Goal: Information Seeking & Learning: Check status

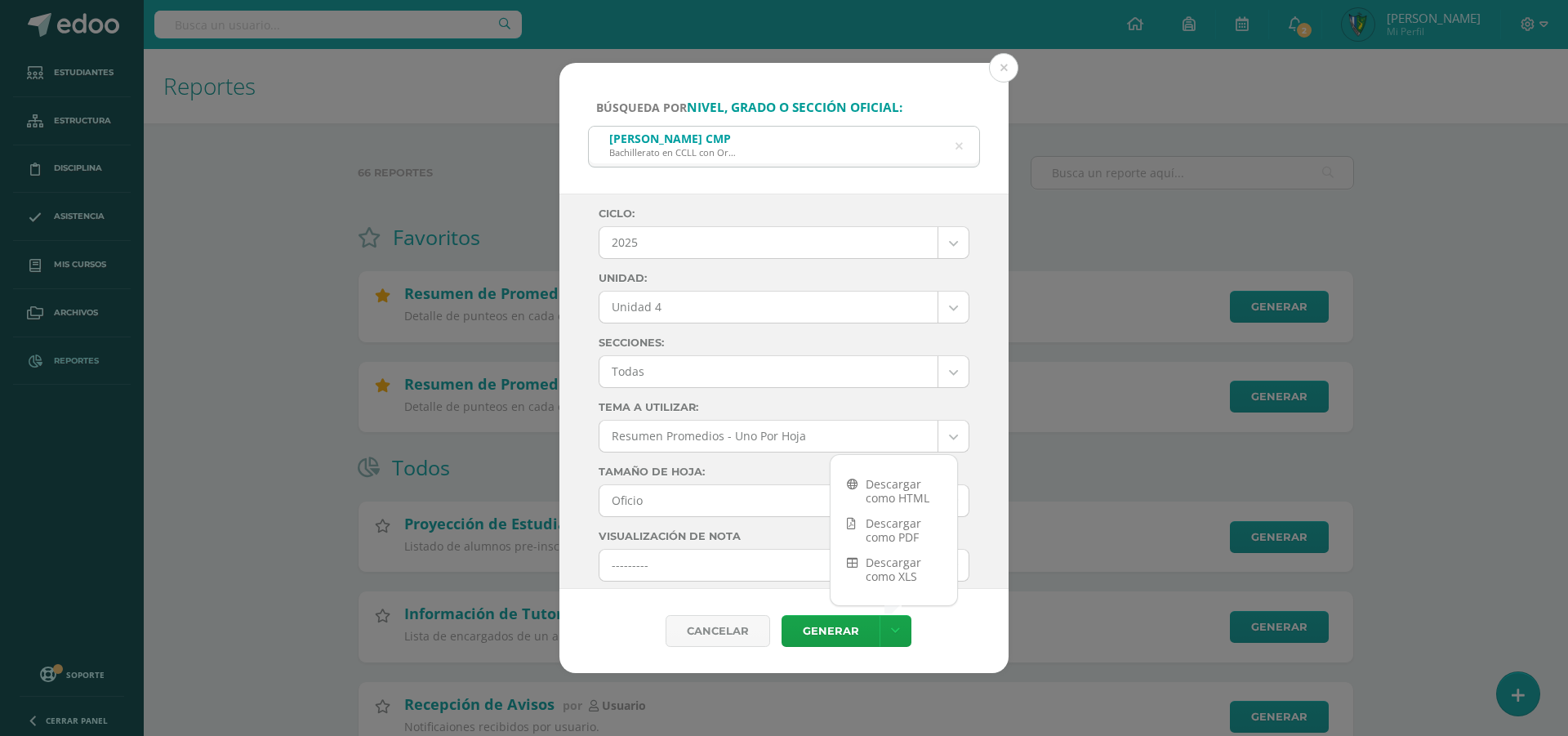
select select "7"
select select "Unidad 4"
select select "10"
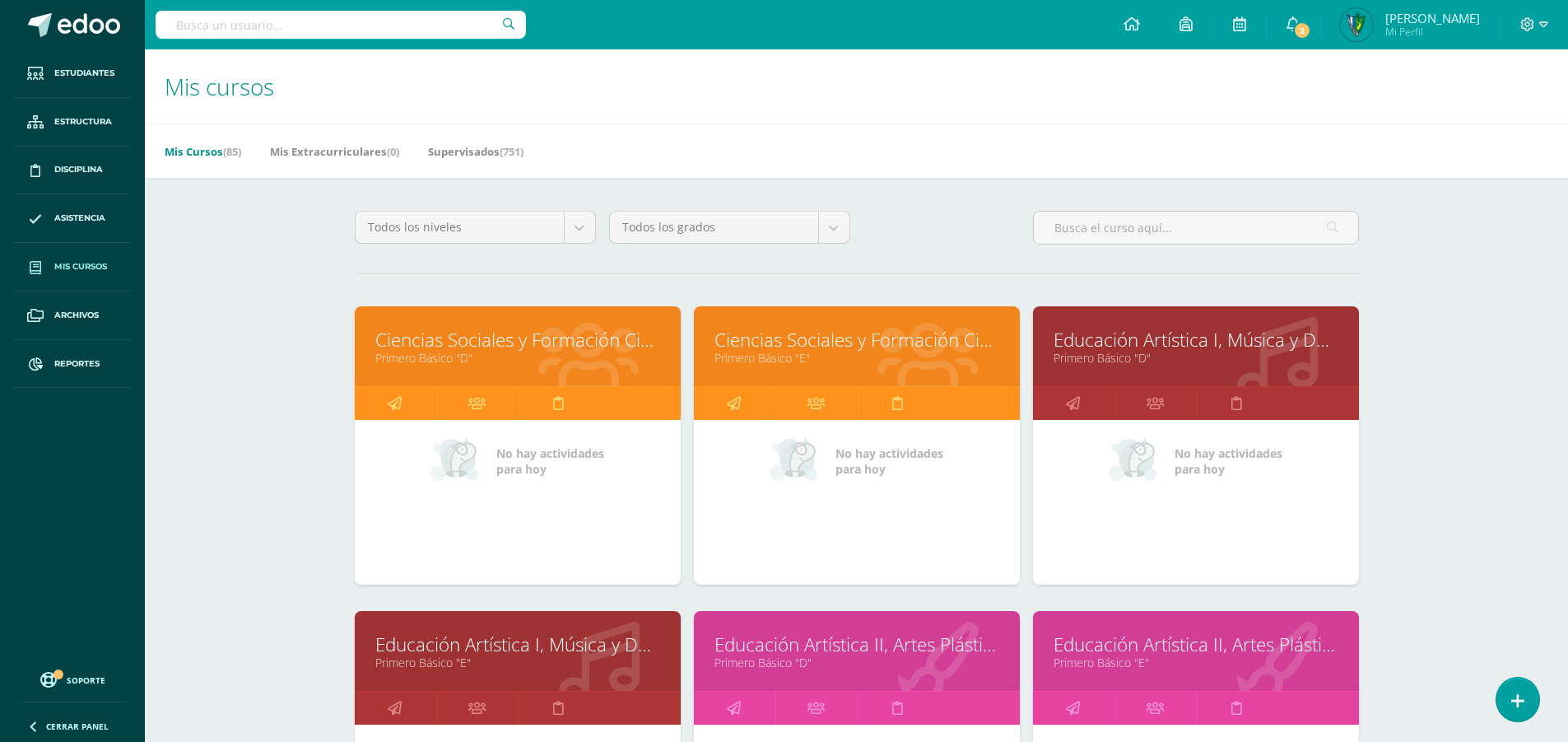
click at [375, 31] on input "text" at bounding box center [340, 25] width 370 height 28
type input "klee"
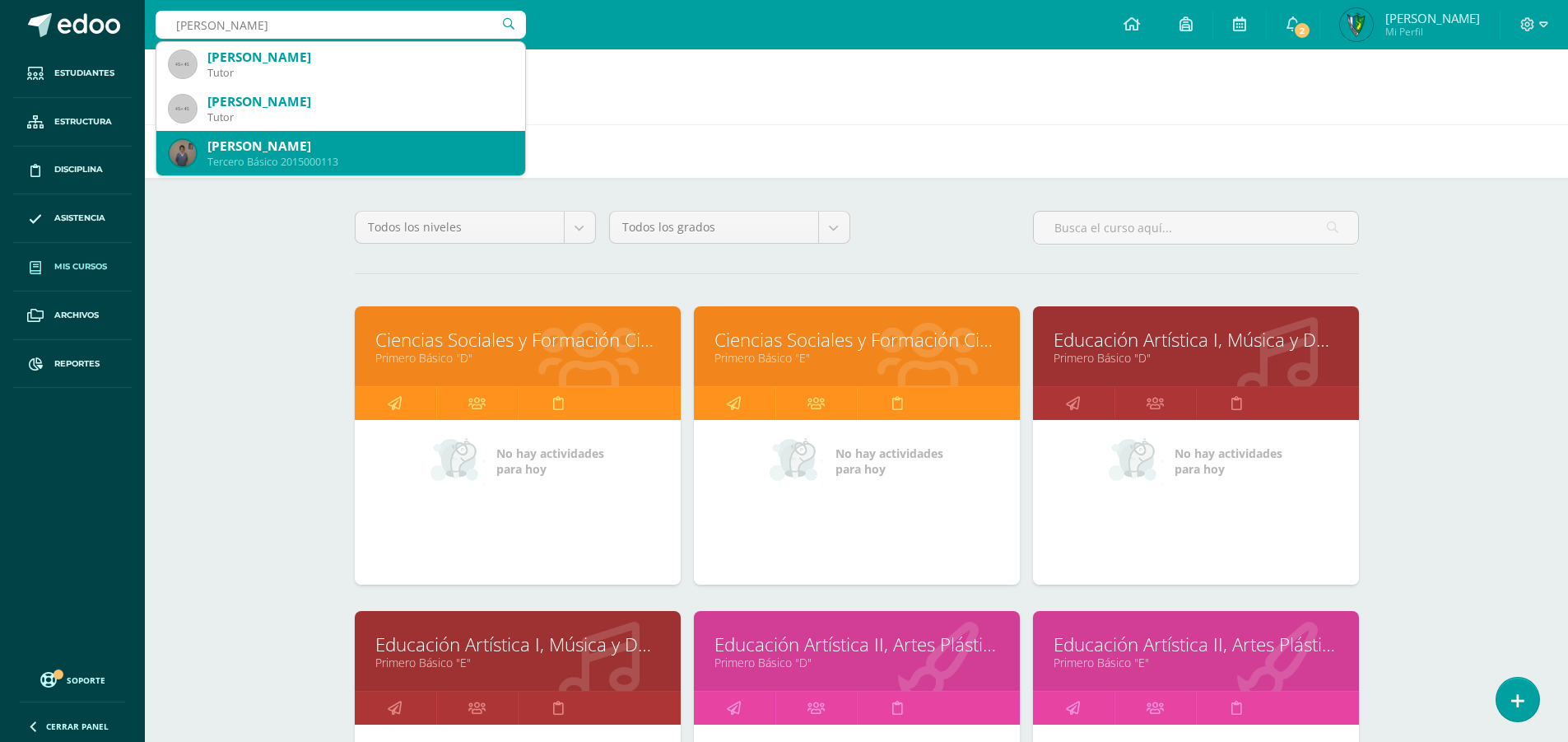
click at [415, 149] on div "Percy Alexander Klee López" at bounding box center [359, 146] width 304 height 18
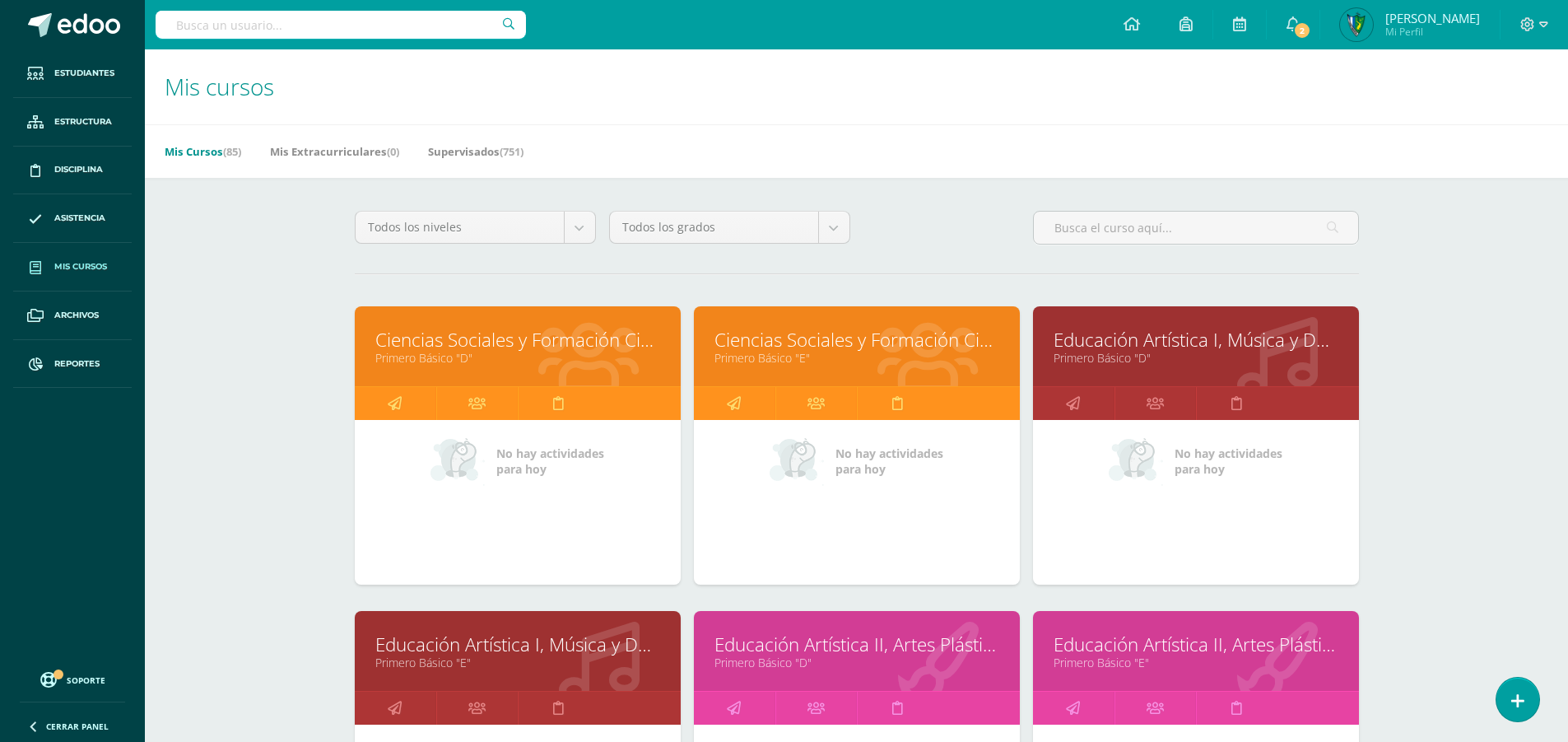
click at [296, 24] on input "text" at bounding box center [340, 25] width 370 height 28
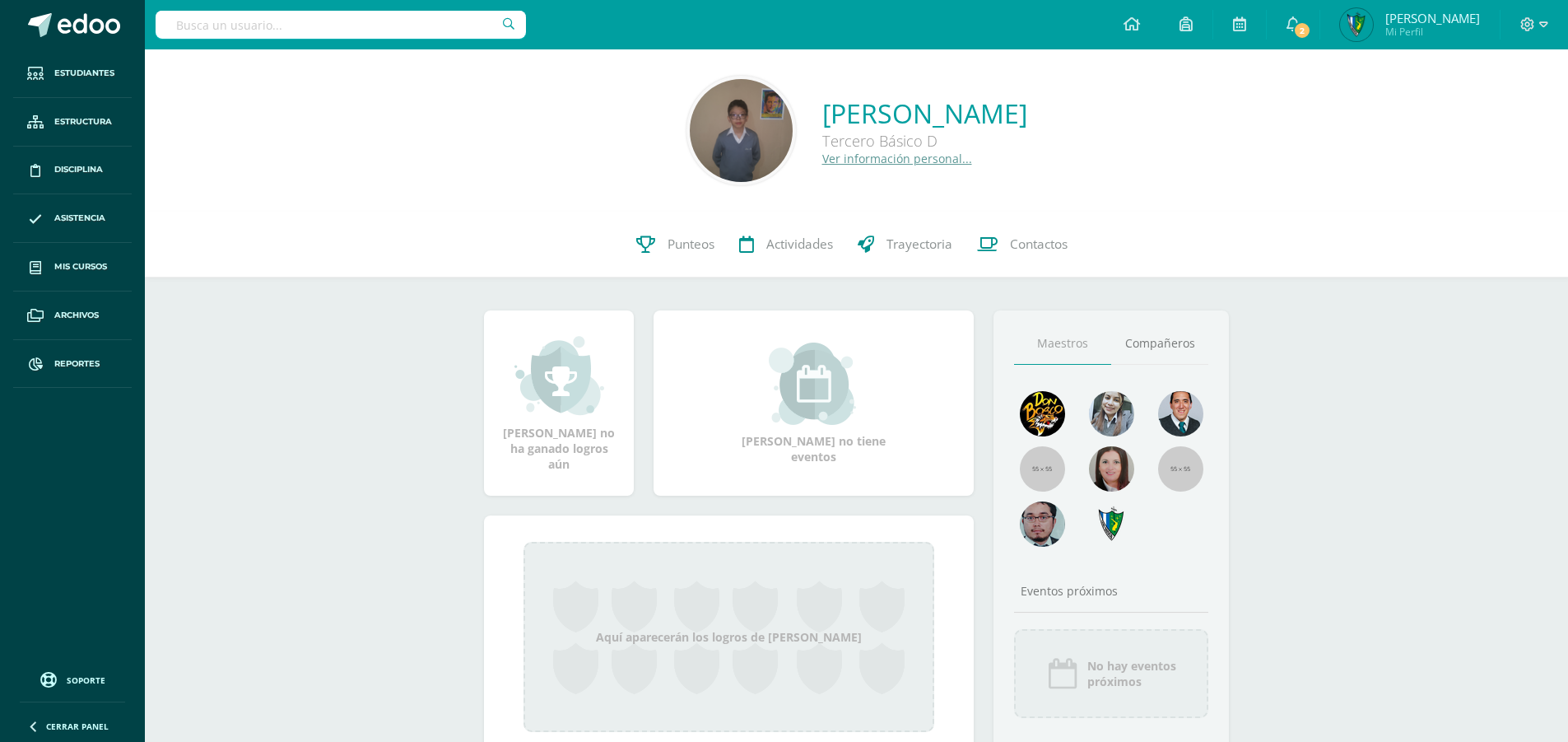
click at [296, 25] on input "text" at bounding box center [340, 25] width 370 height 28
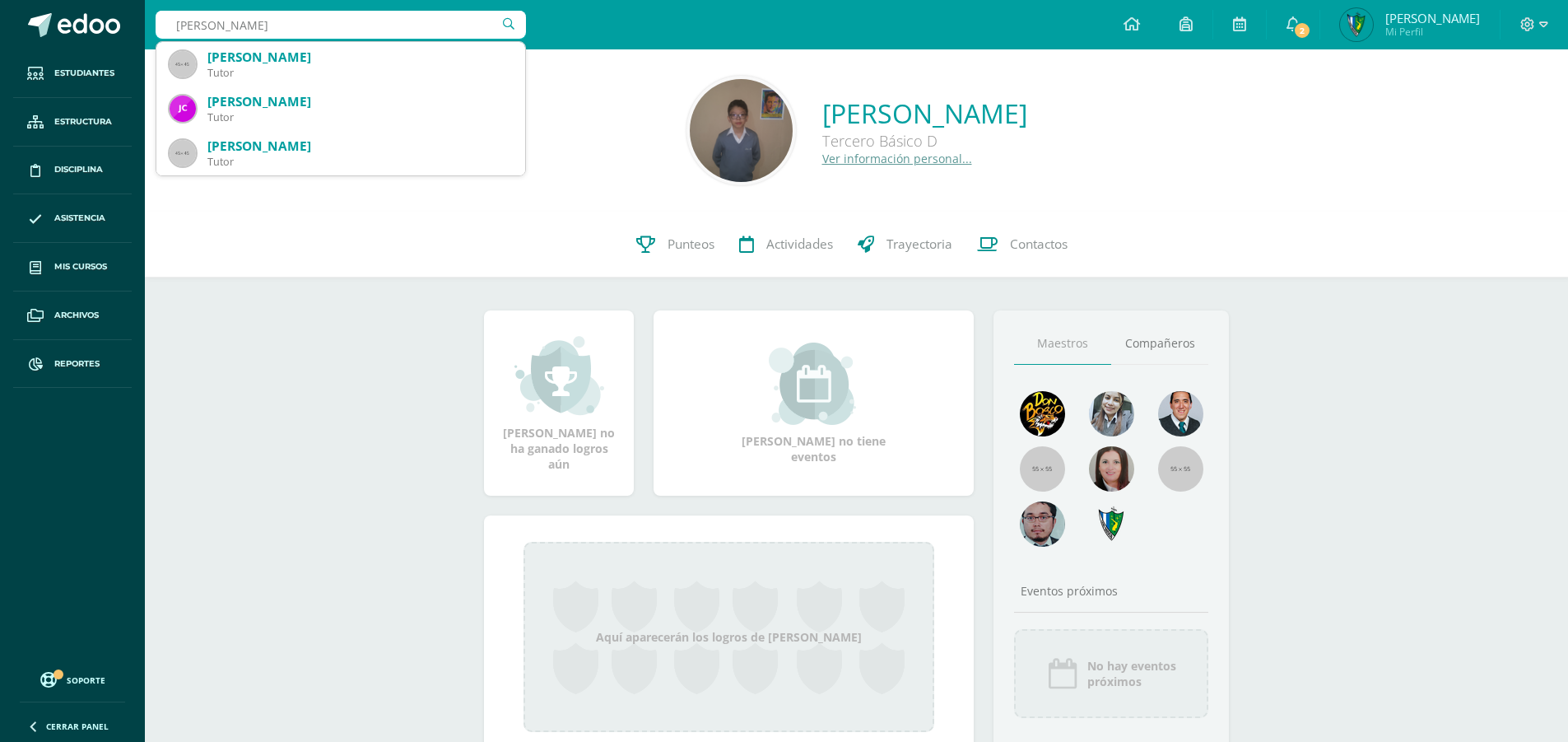
type input "ethan klee"
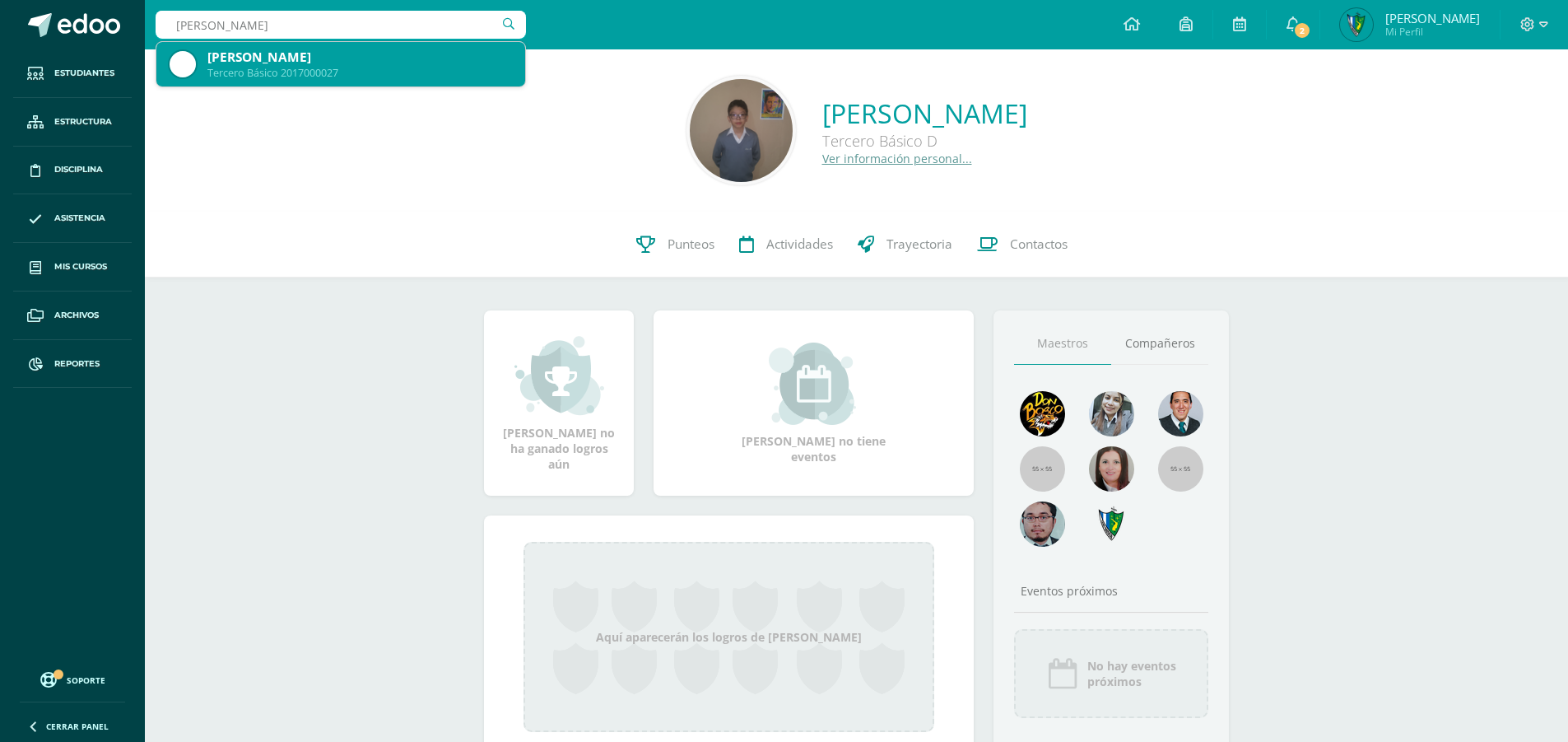
click at [319, 68] on div "Tercero Básico 2017000027" at bounding box center [359, 73] width 304 height 14
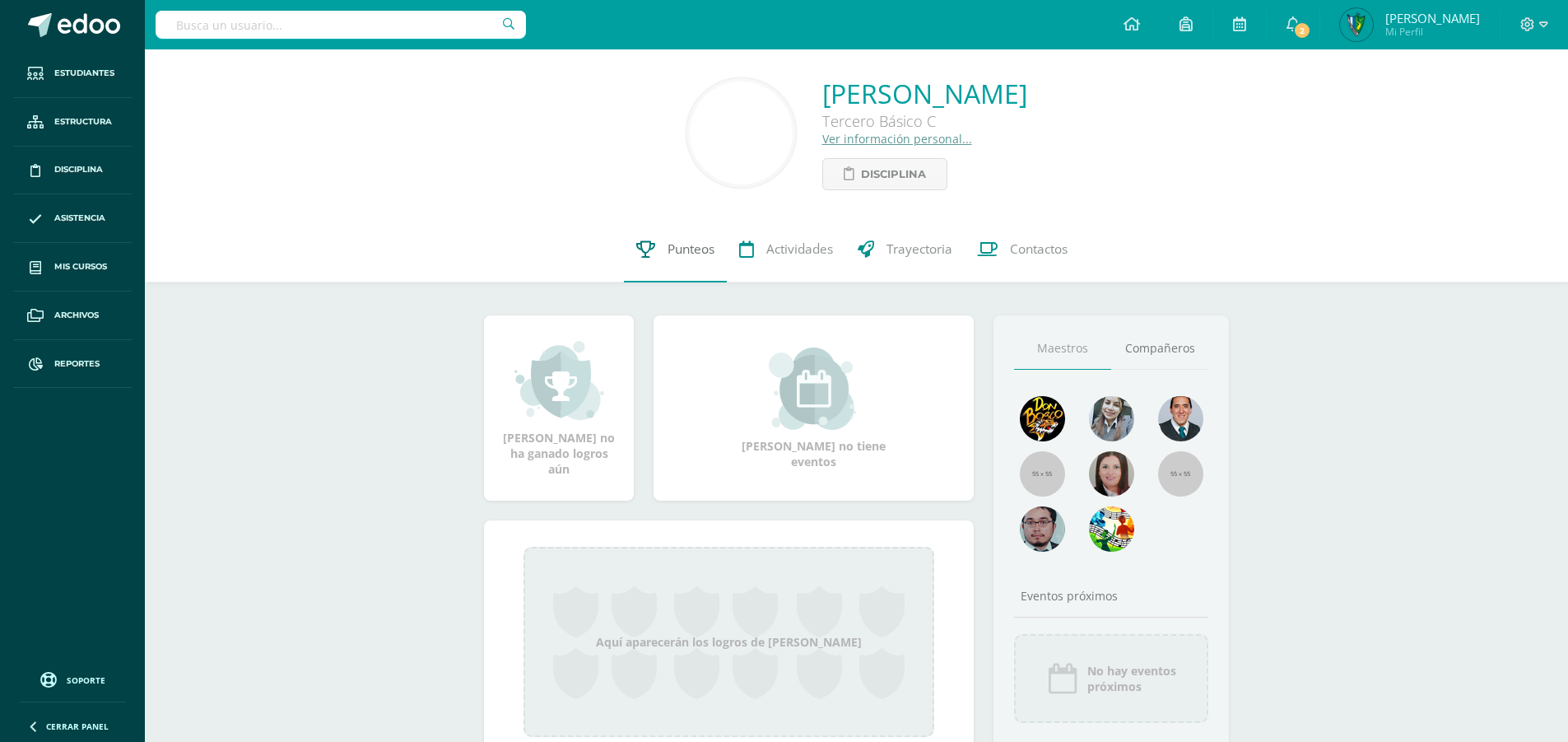
click at [674, 253] on span "Punteos" at bounding box center [691, 249] width 47 height 18
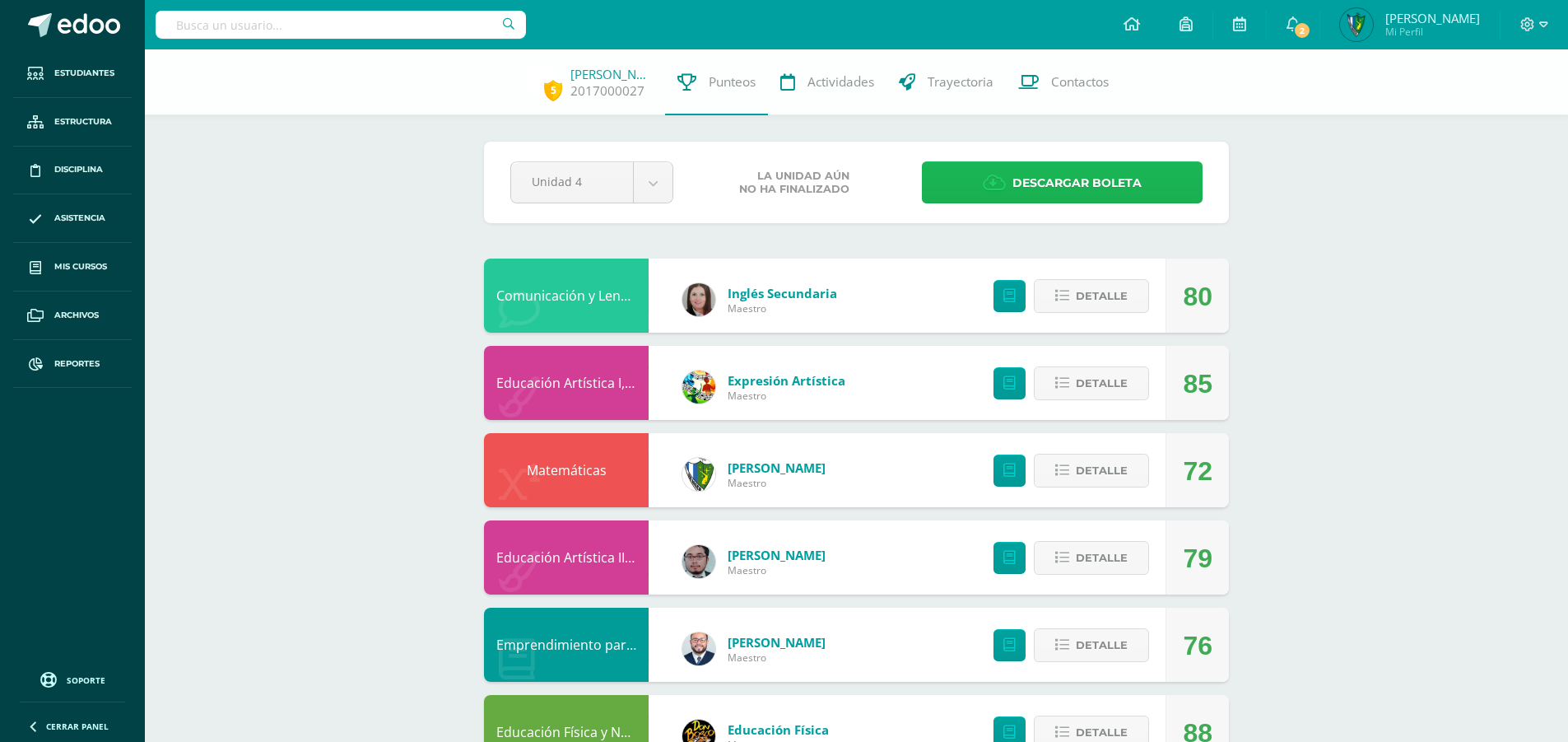
click at [1040, 177] on span "Descargar boleta" at bounding box center [1076, 183] width 130 height 40
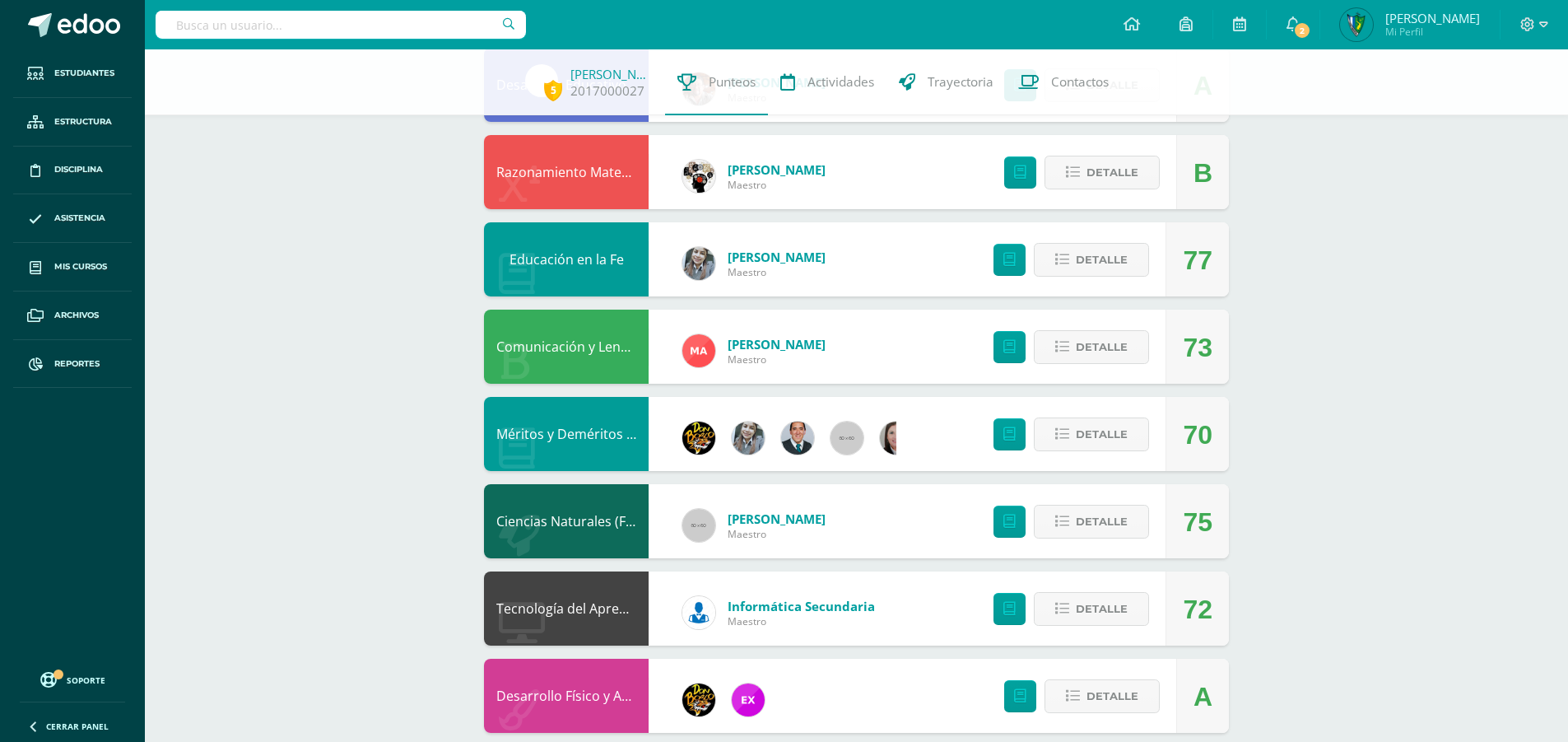
scroll to position [823, 0]
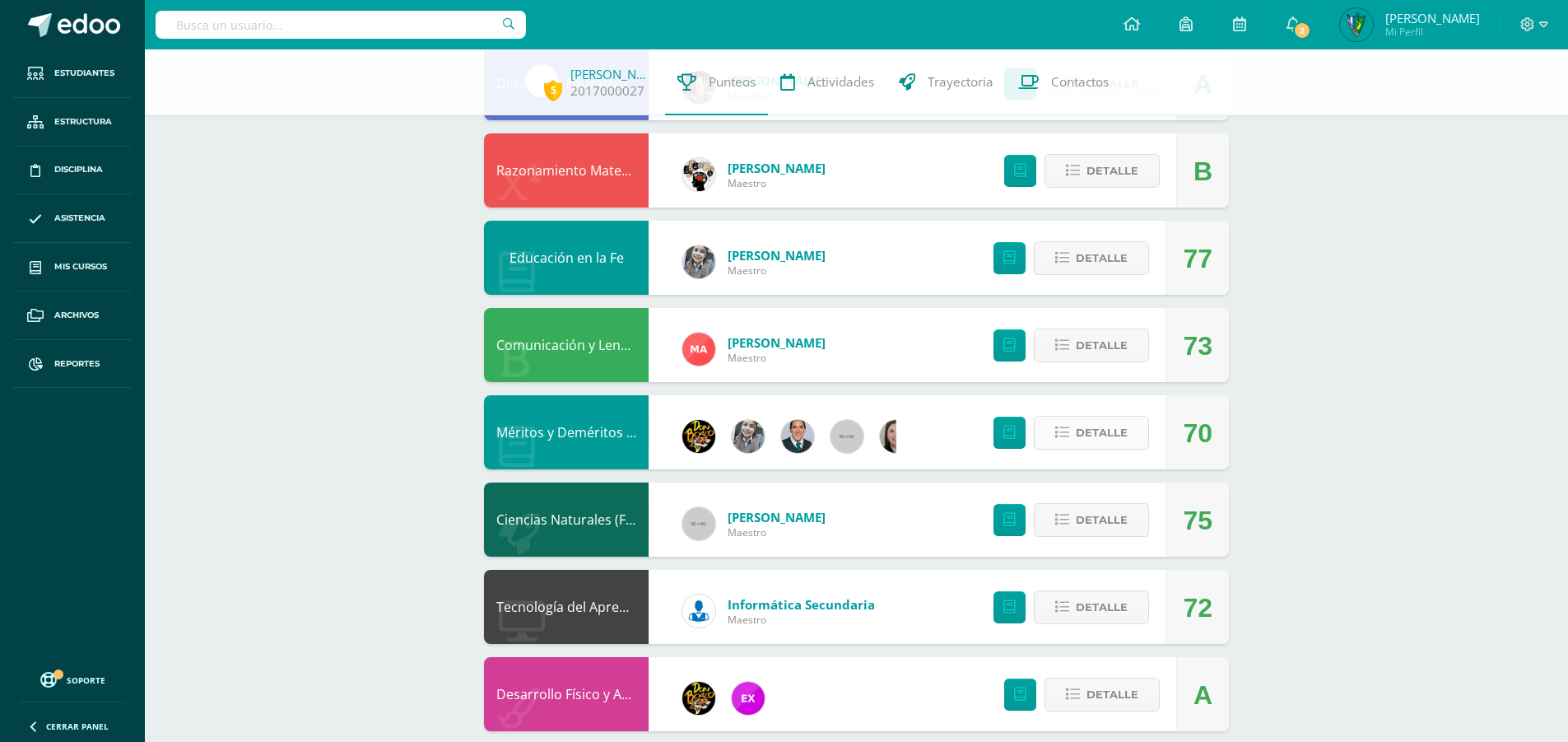
click at [1128, 429] on button "Detalle" at bounding box center [1090, 432] width 115 height 33
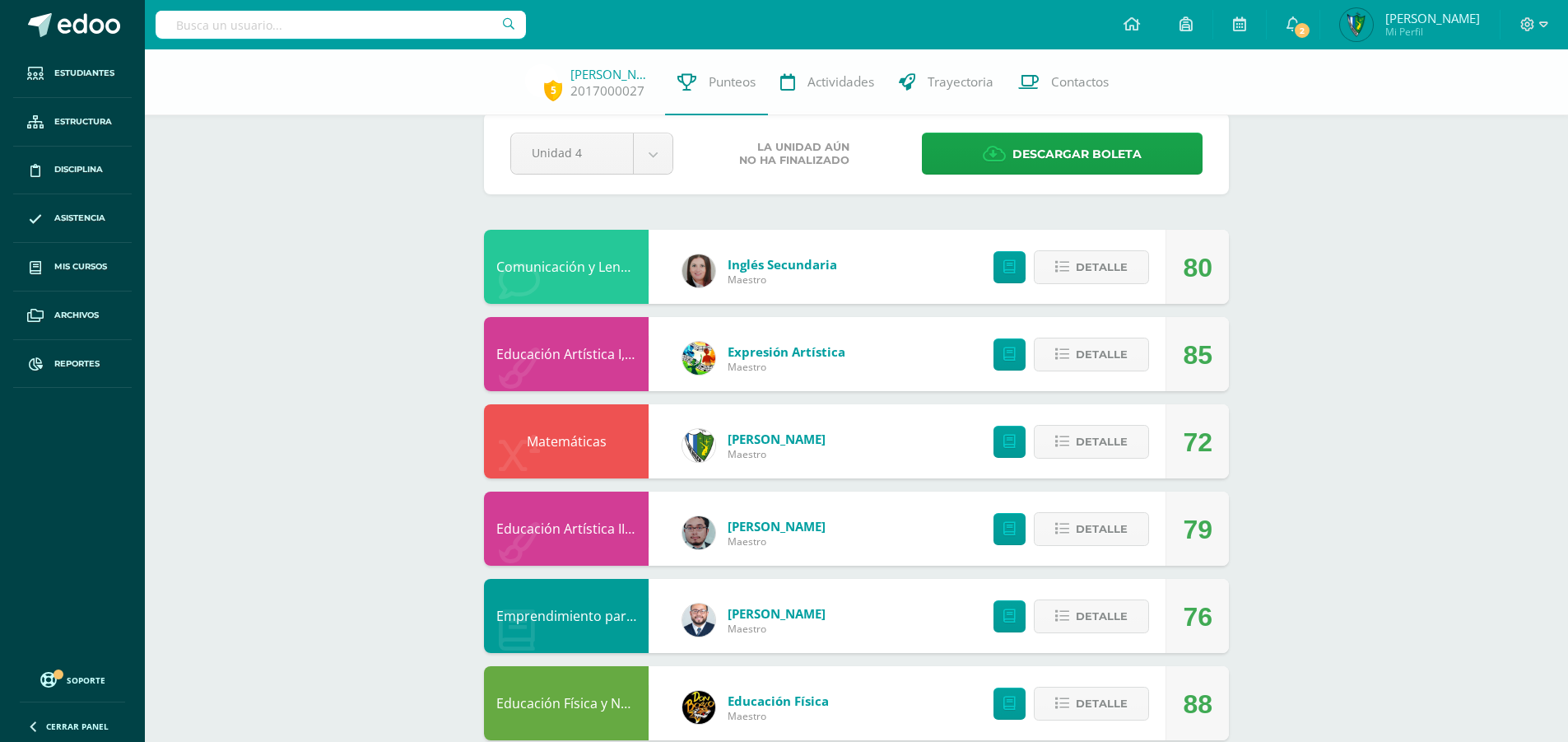
scroll to position [0, 0]
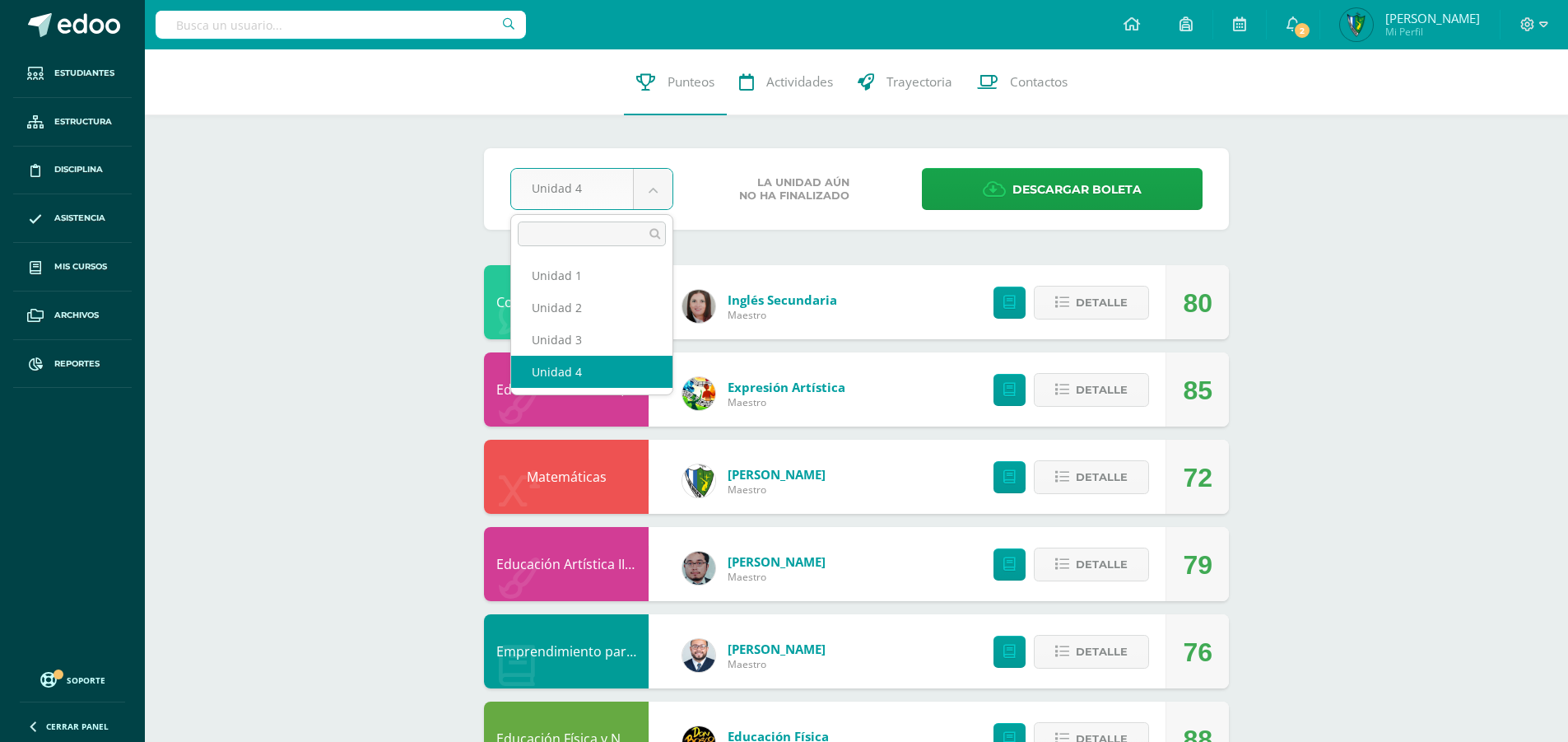
select select "Unidad 3"
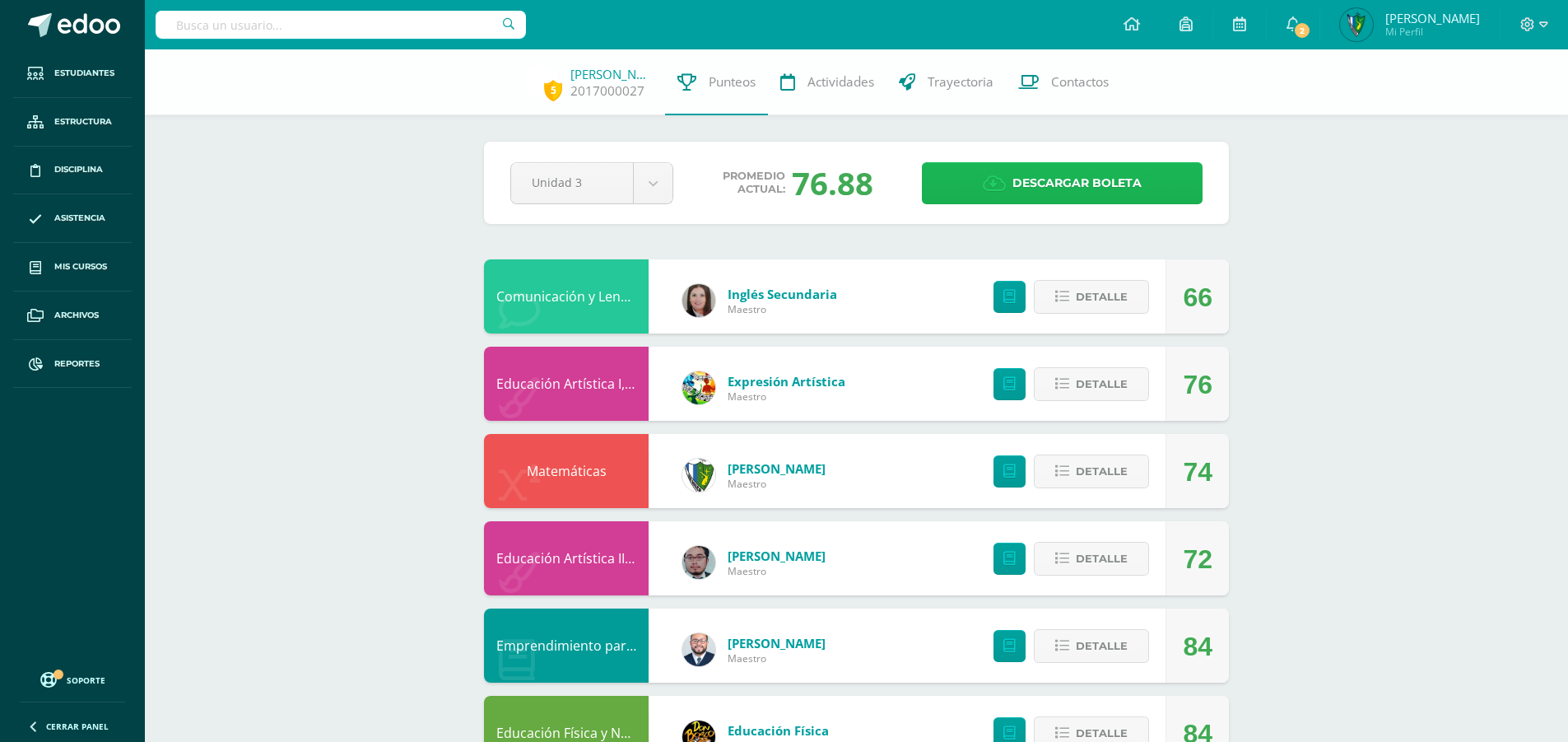
click at [1067, 190] on span "Descargar boleta" at bounding box center [1076, 183] width 130 height 40
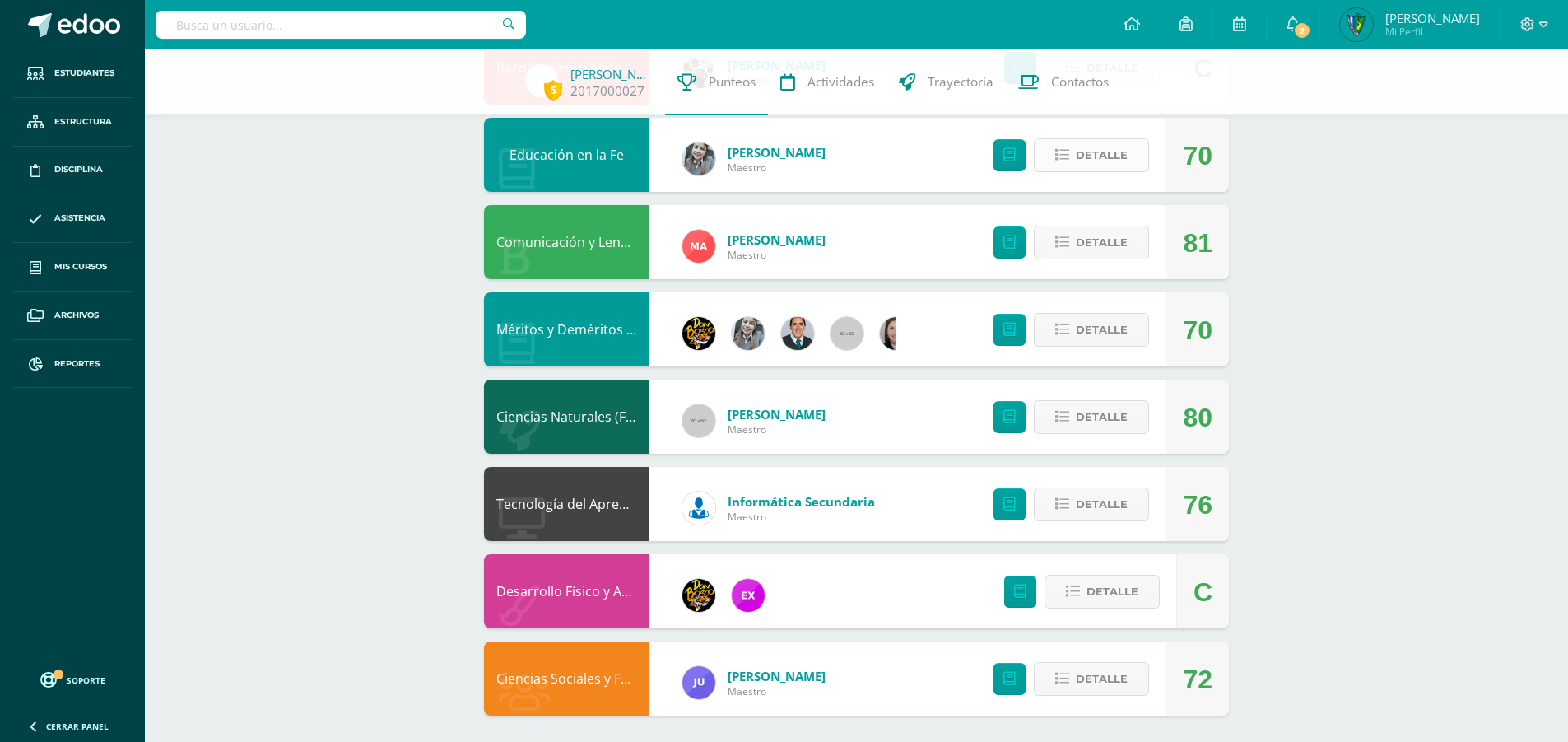
scroll to position [933, 0]
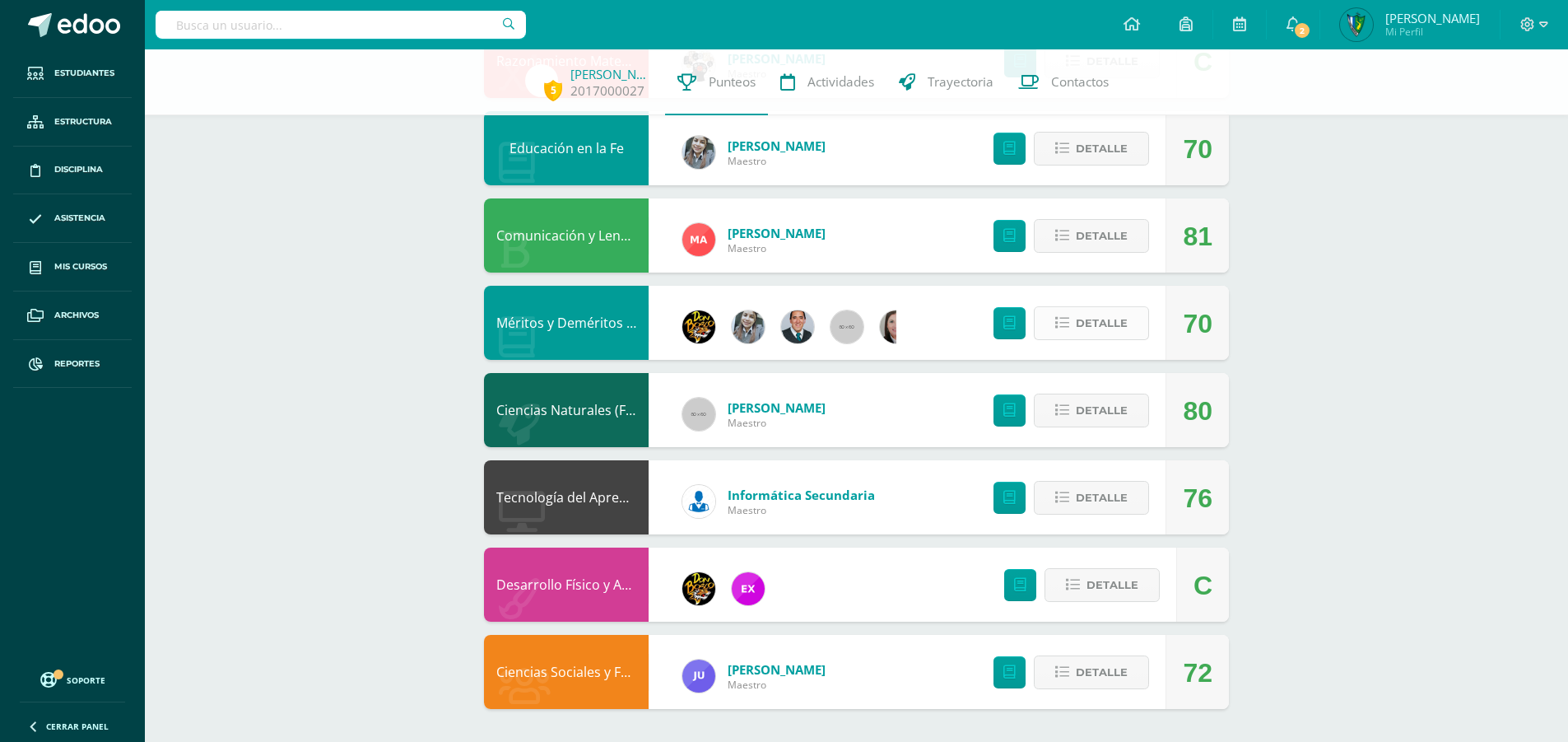
click at [1075, 330] on button "Detalle" at bounding box center [1090, 323] width 115 height 33
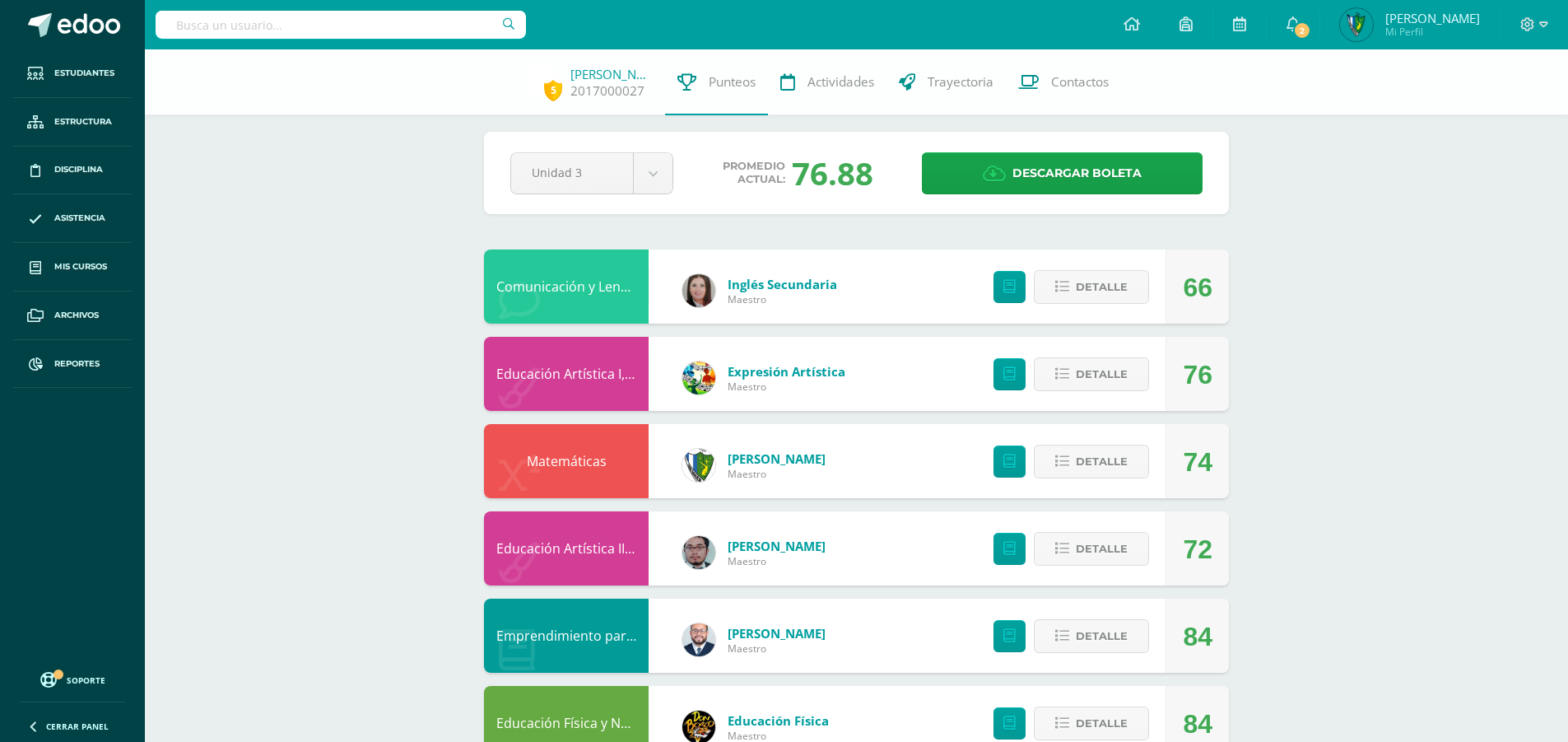
scroll to position [0, 0]
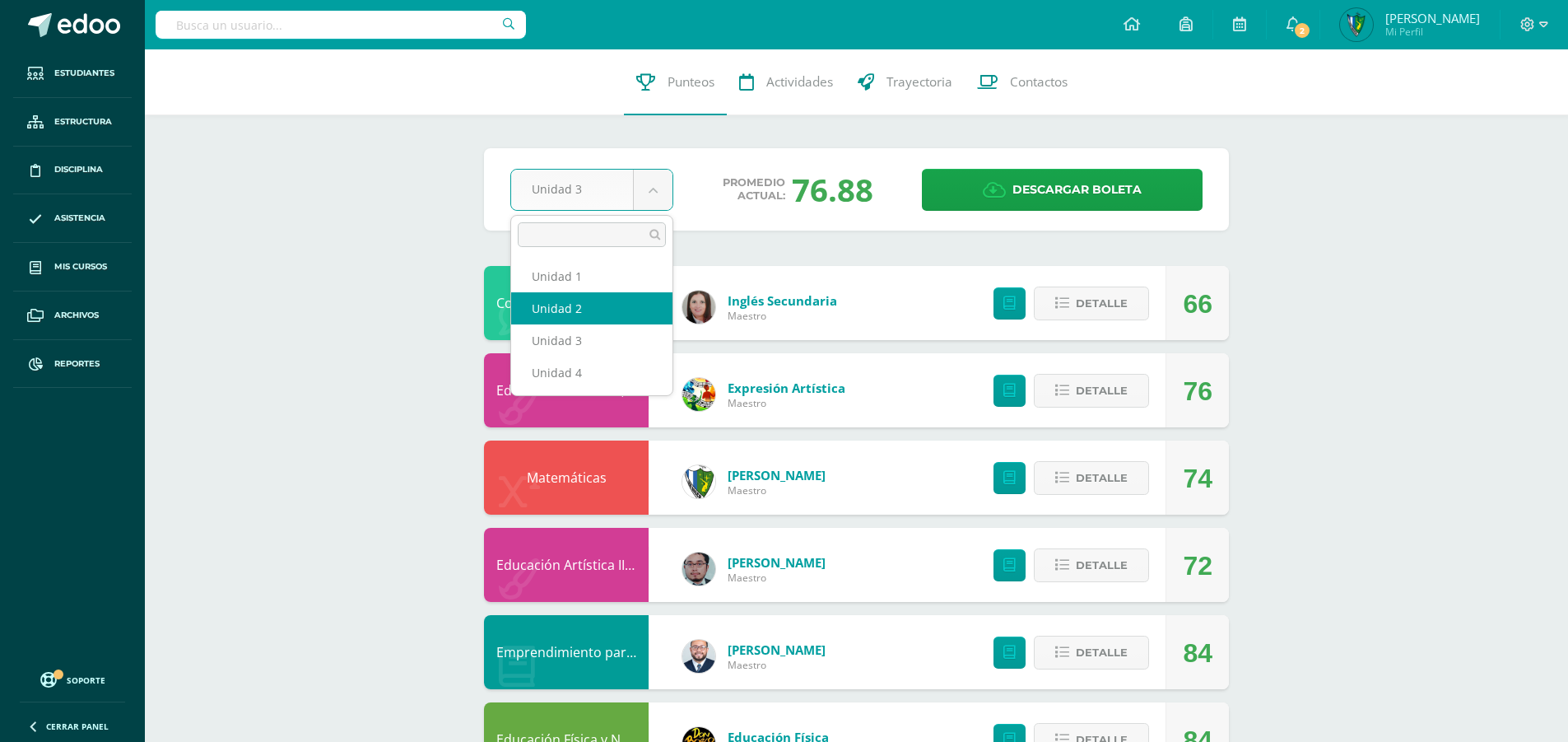
select select "Unidad 2"
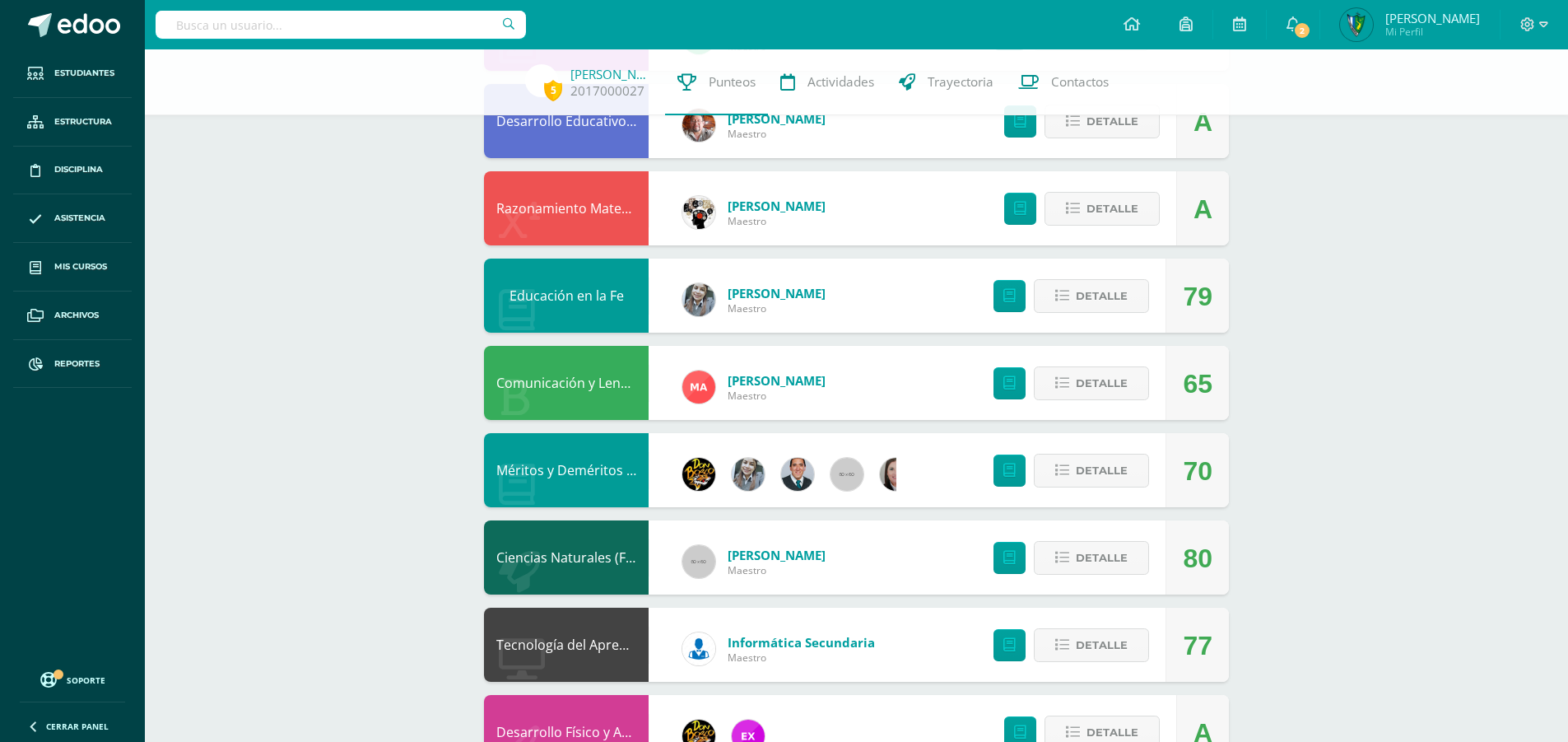
scroll to position [823, 0]
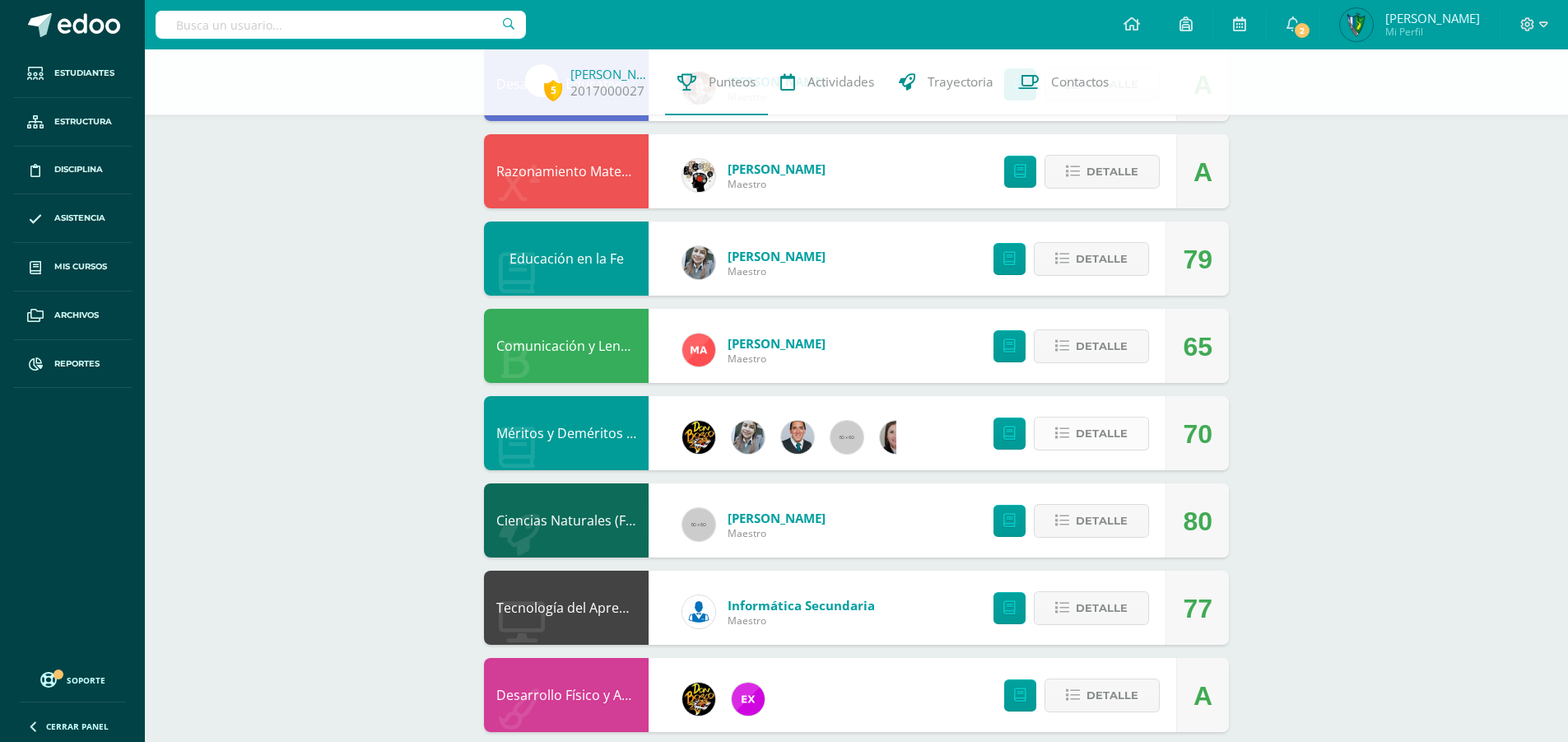
click at [1126, 431] on span "Detalle" at bounding box center [1101, 433] width 52 height 30
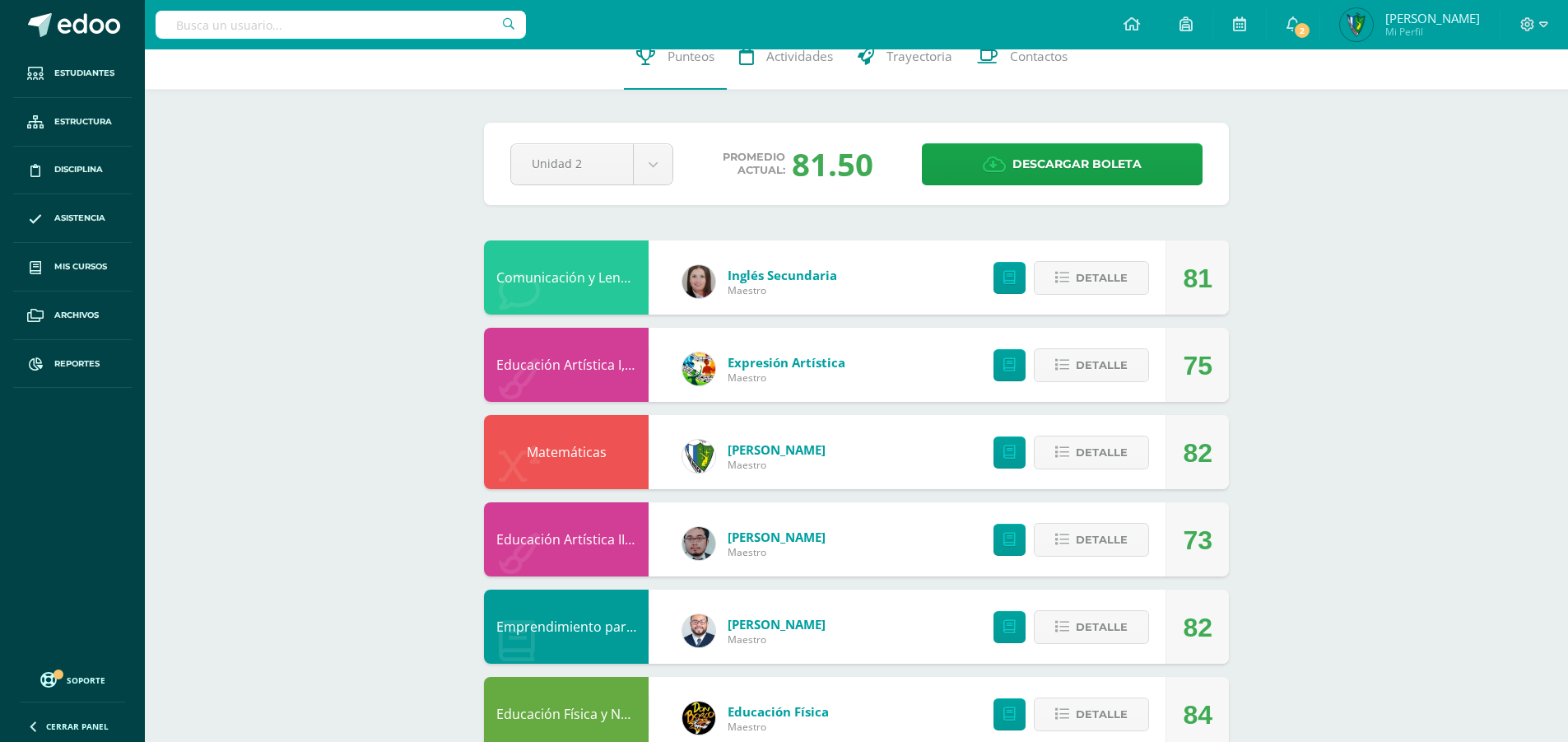
scroll to position [0, 0]
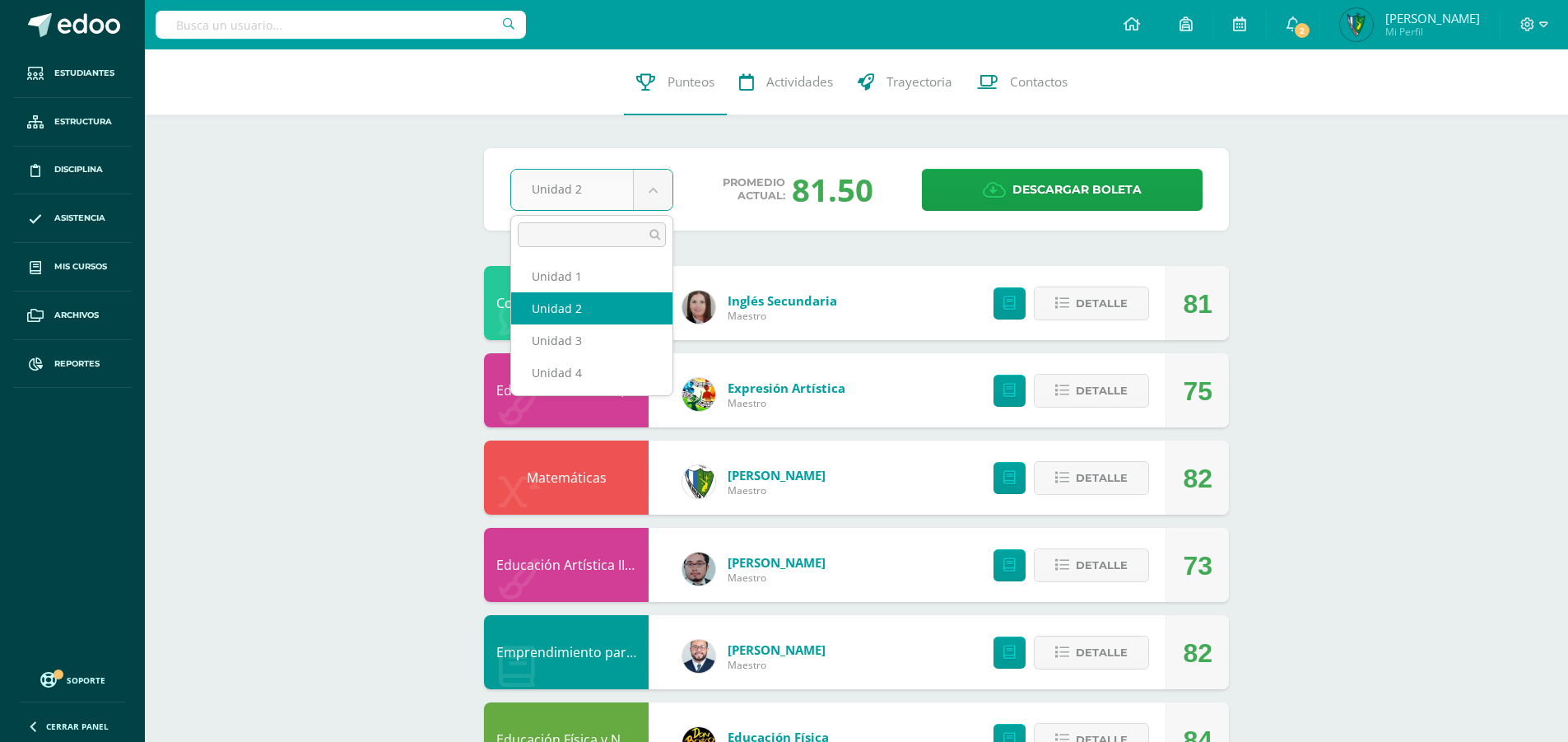
select select "Unidad 1"
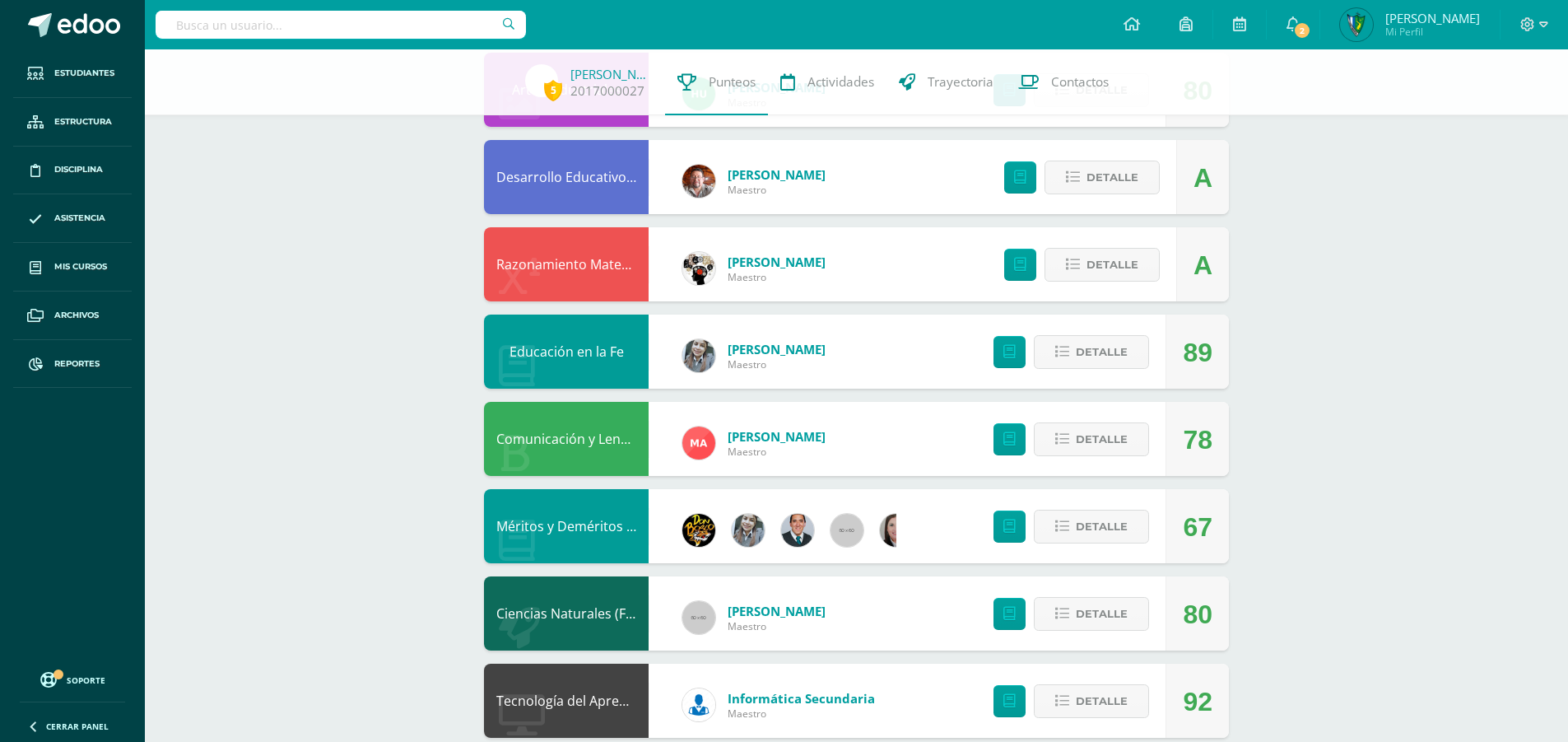
scroll to position [741, 0]
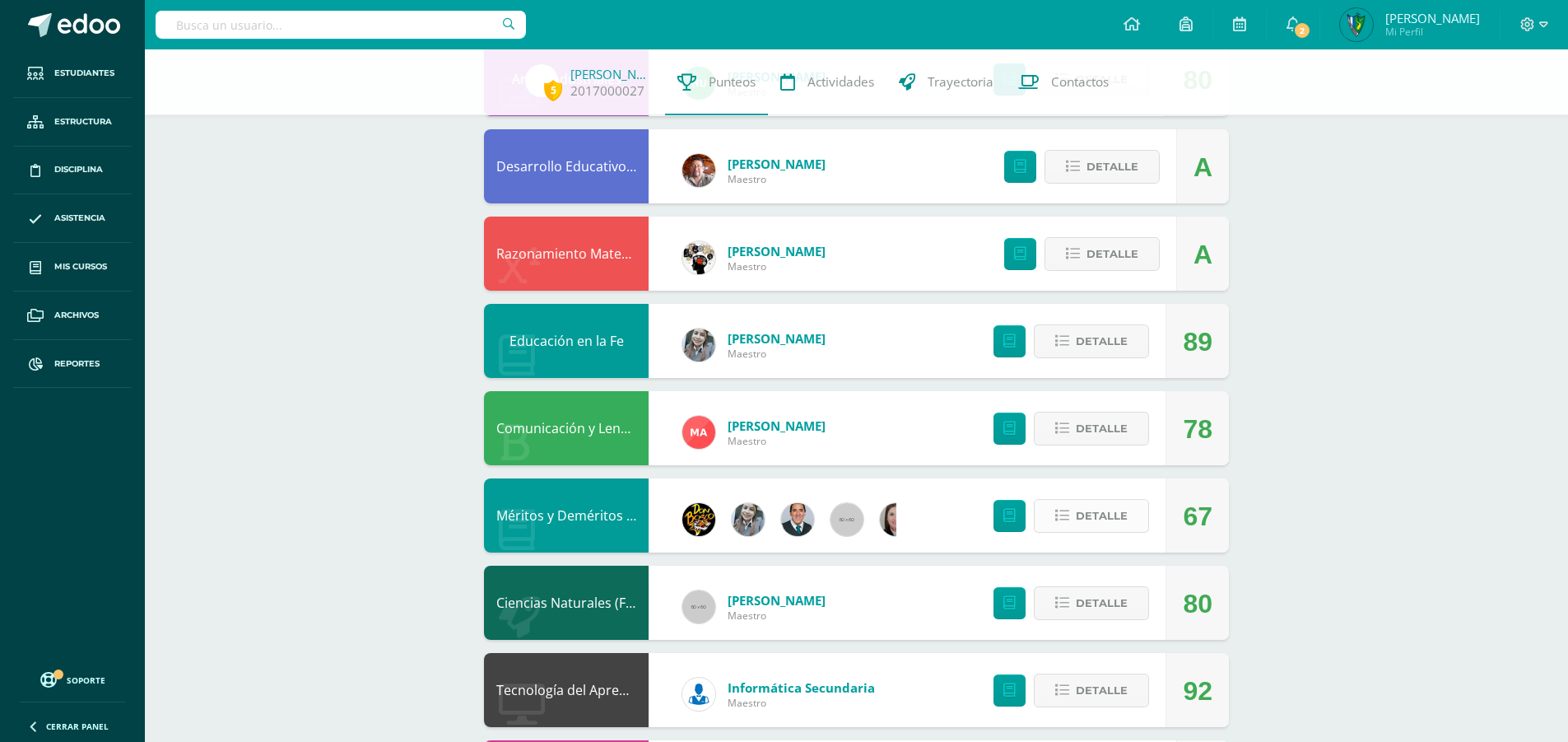
click at [1100, 518] on span "Detalle" at bounding box center [1101, 515] width 52 height 30
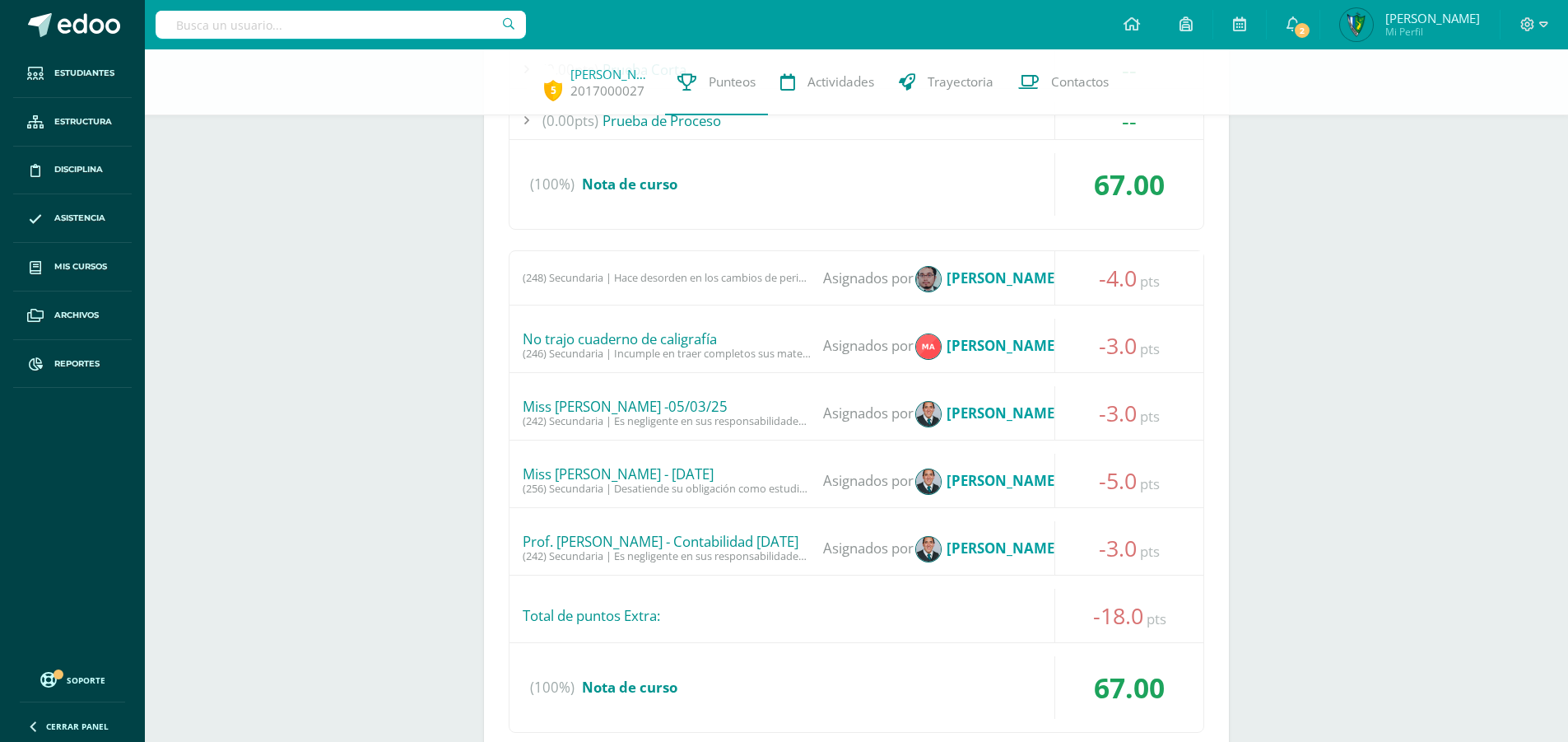
scroll to position [1481, 0]
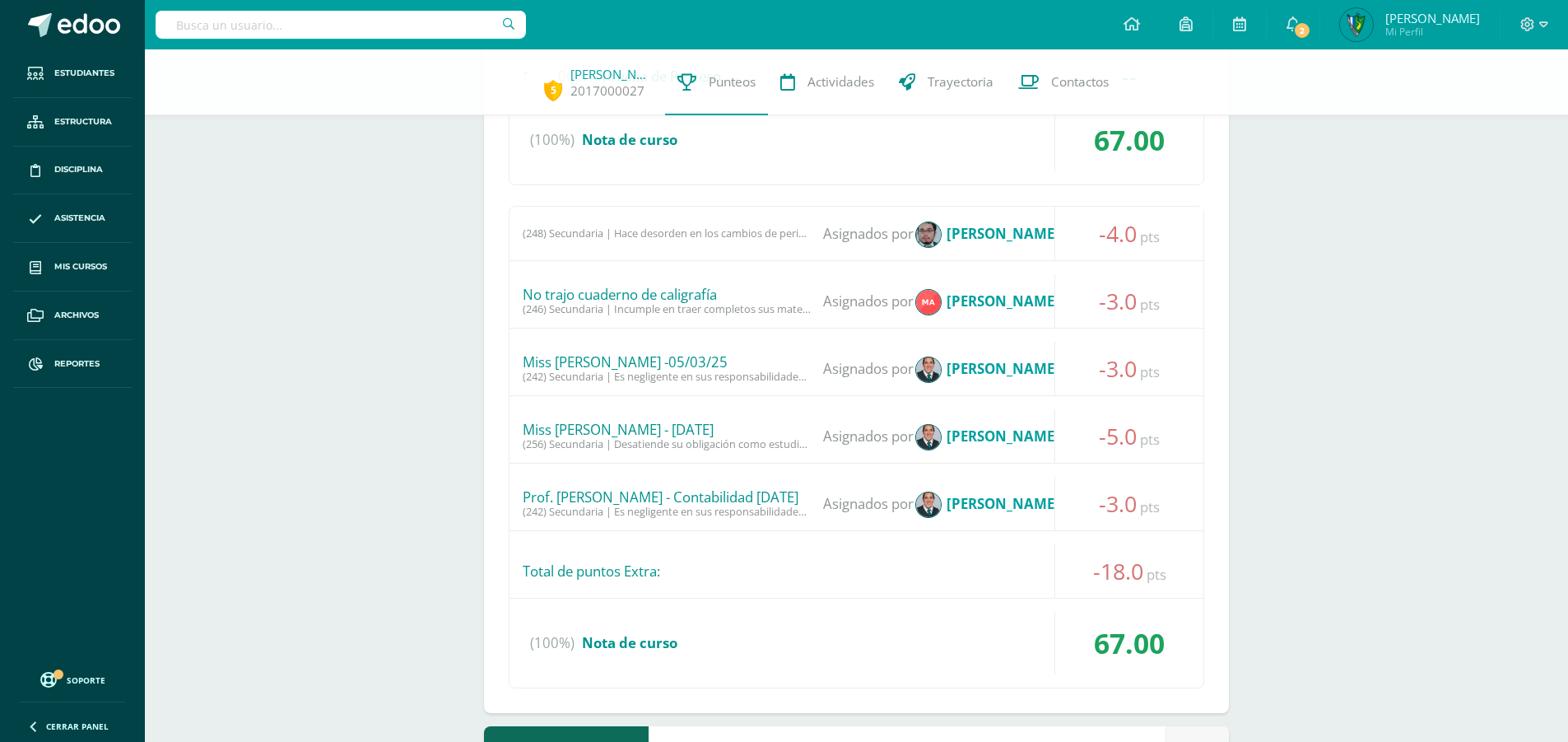
click at [284, 26] on input "text" at bounding box center [340, 25] width 370 height 28
type input "abularach"
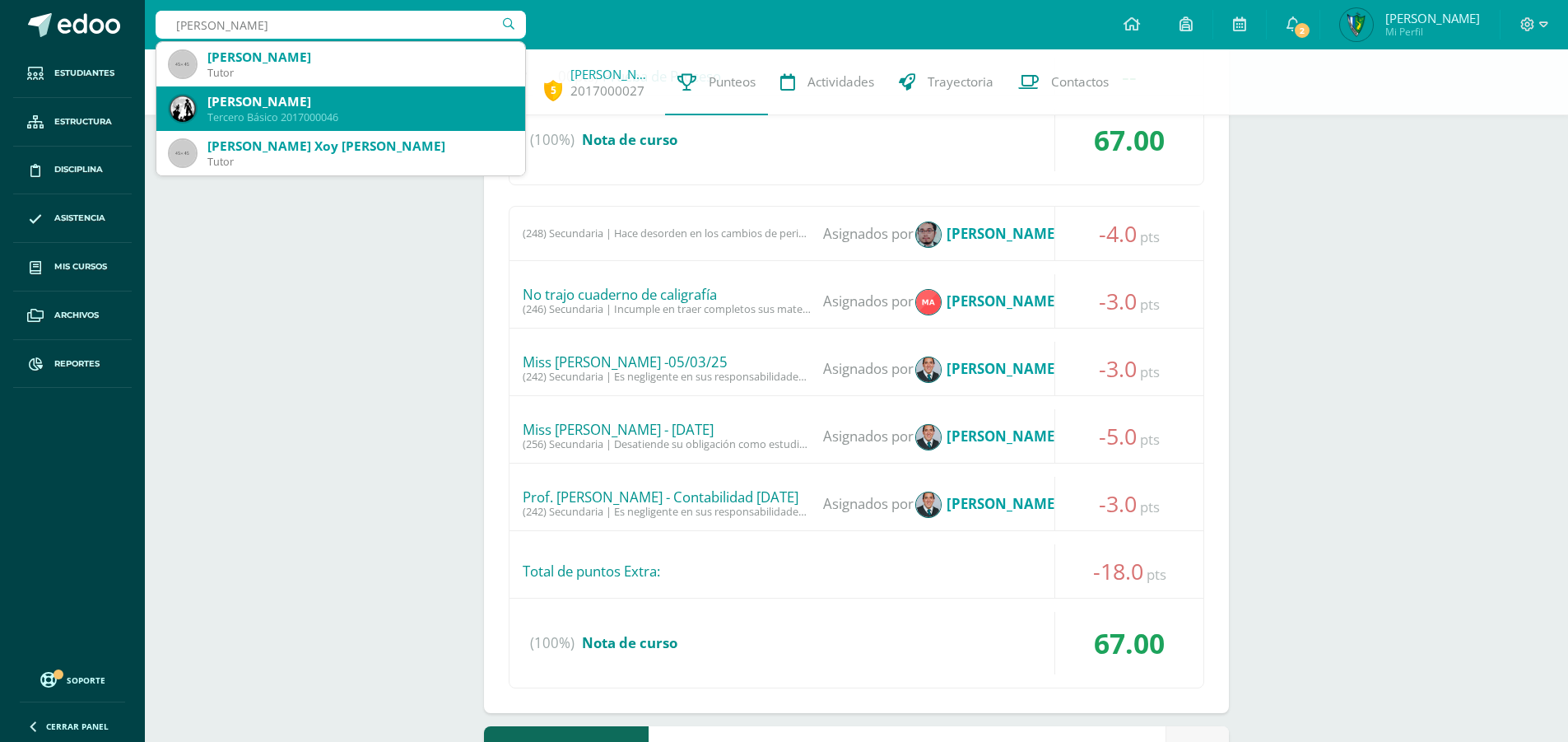
click at [387, 103] on div "David Alejandro Abularach Xoy" at bounding box center [359, 102] width 304 height 18
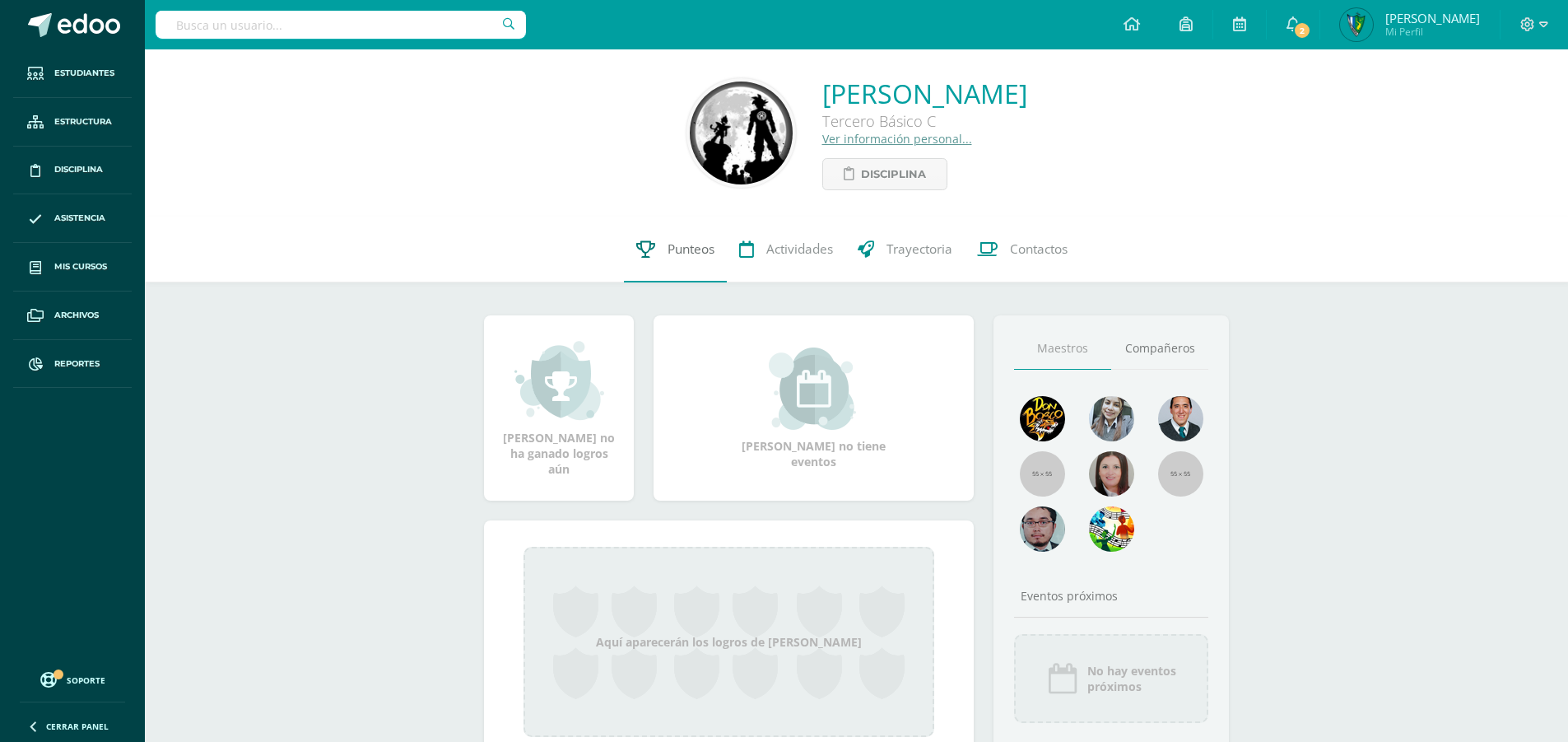
click at [676, 253] on span "Punteos" at bounding box center [691, 249] width 47 height 18
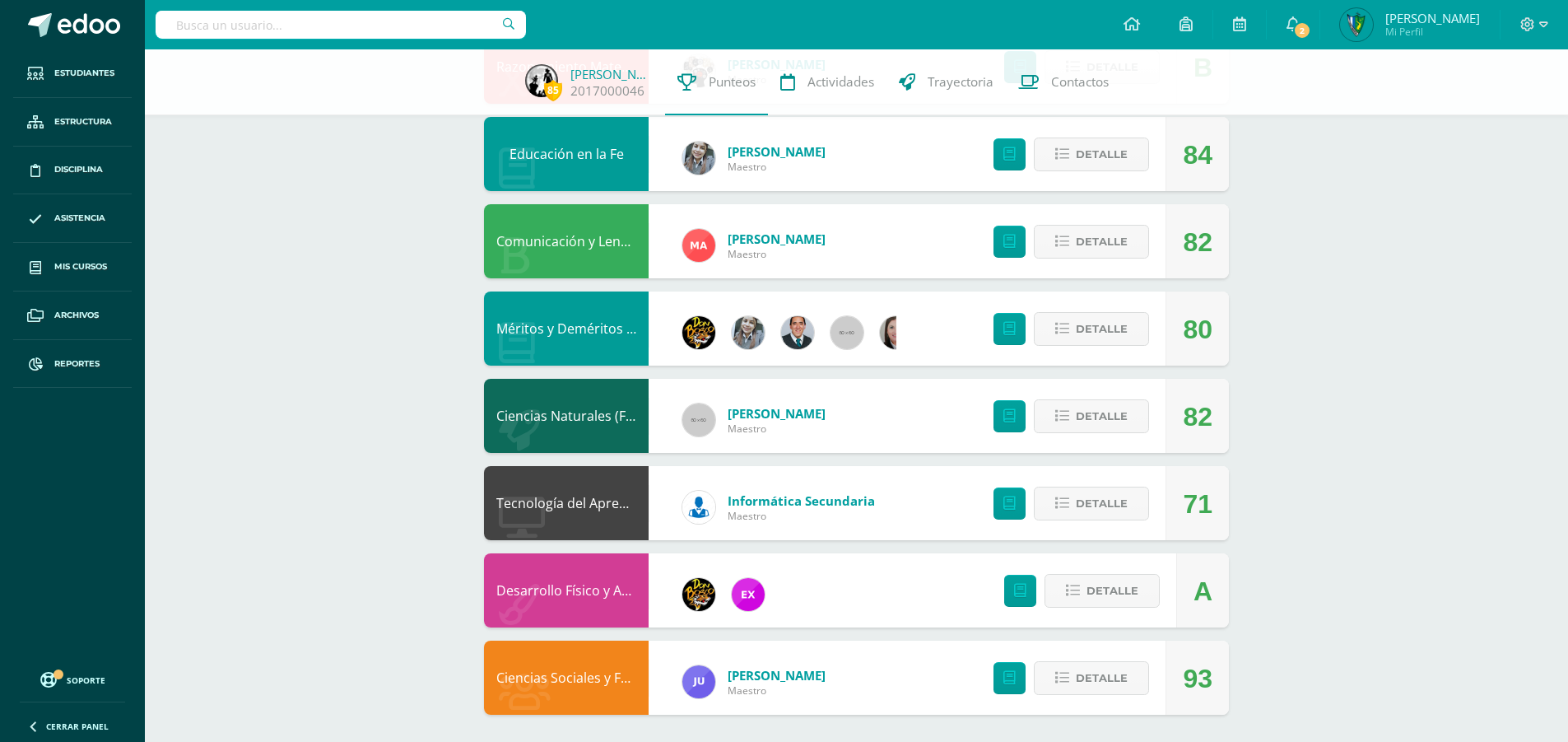
scroll to position [932, 0]
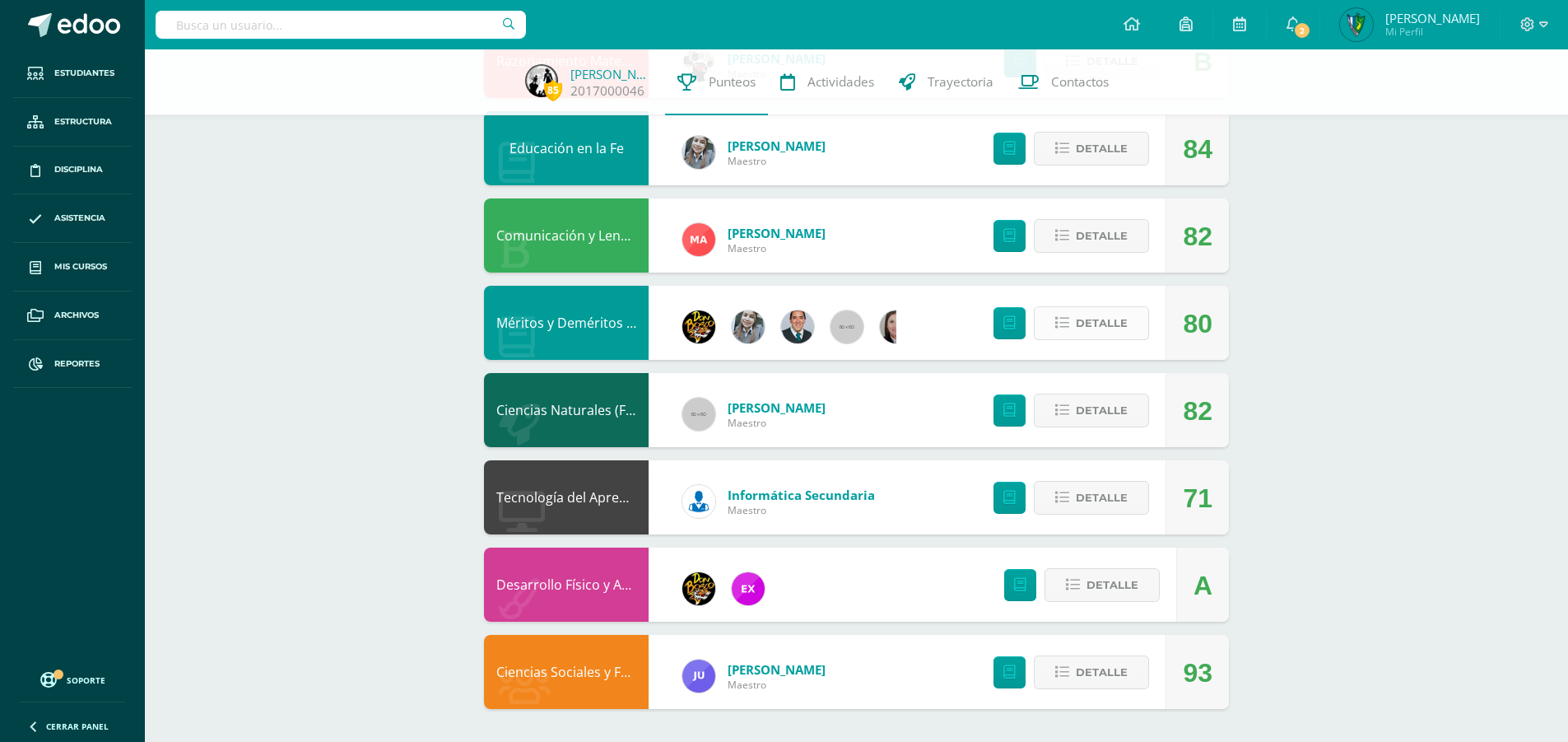
click at [1134, 318] on button "Detalle" at bounding box center [1090, 323] width 115 height 33
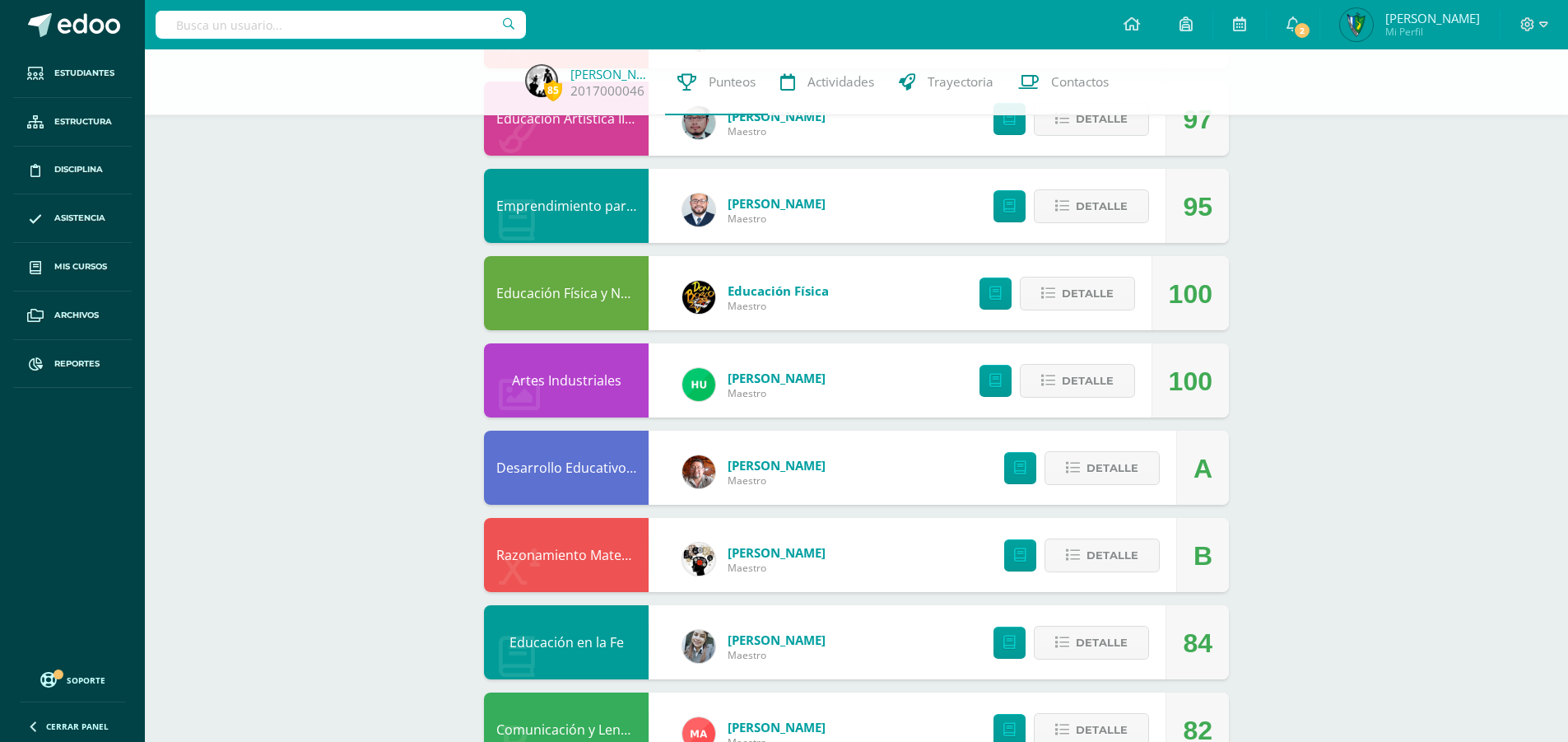
scroll to position [0, 0]
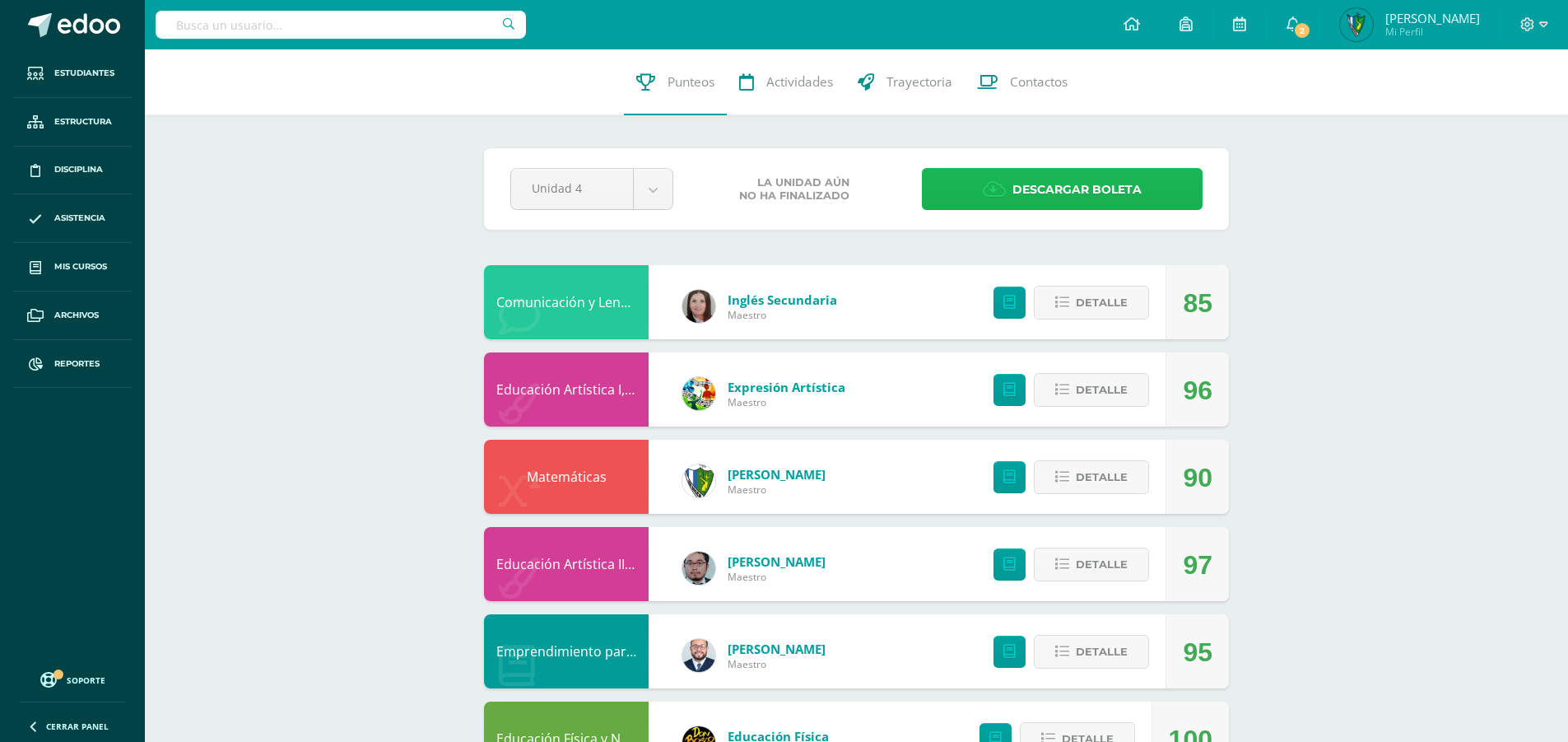
click at [991, 188] on icon at bounding box center [993, 189] width 23 height 18
